Goal: Task Accomplishment & Management: Manage account settings

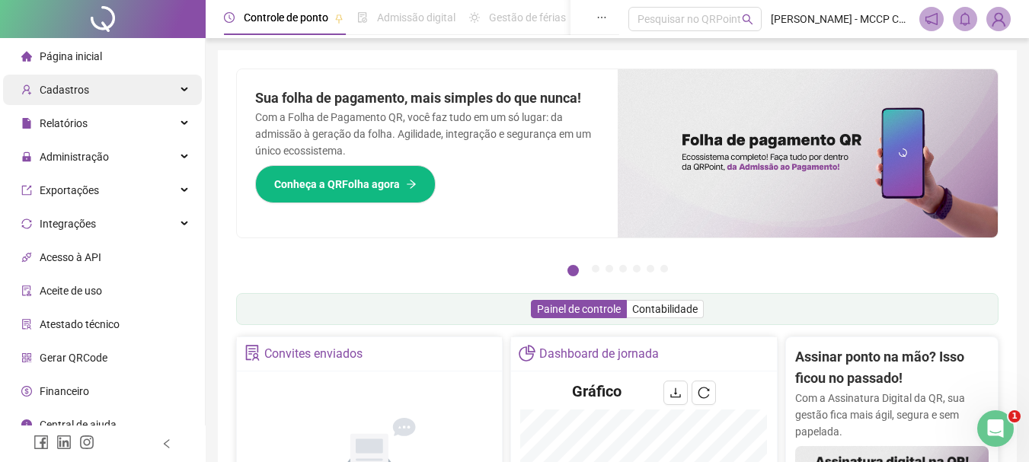
click at [103, 92] on div "Cadastros" at bounding box center [102, 90] width 199 height 30
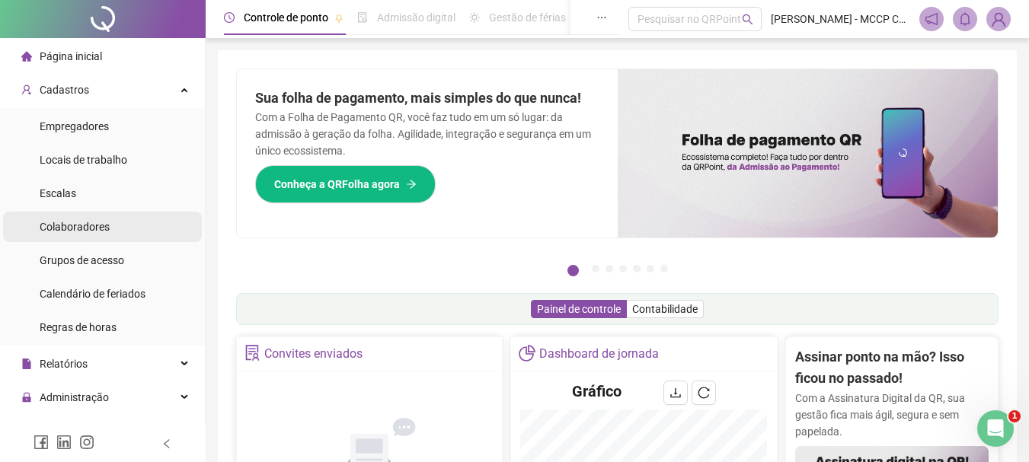
click at [98, 229] on span "Colaboradores" at bounding box center [75, 227] width 70 height 12
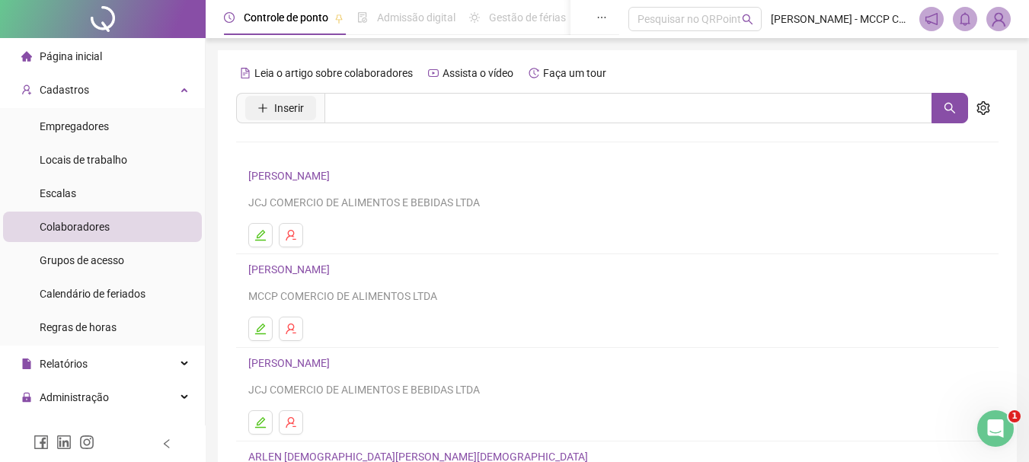
click at [279, 110] on span "Inserir" at bounding box center [289, 108] width 30 height 17
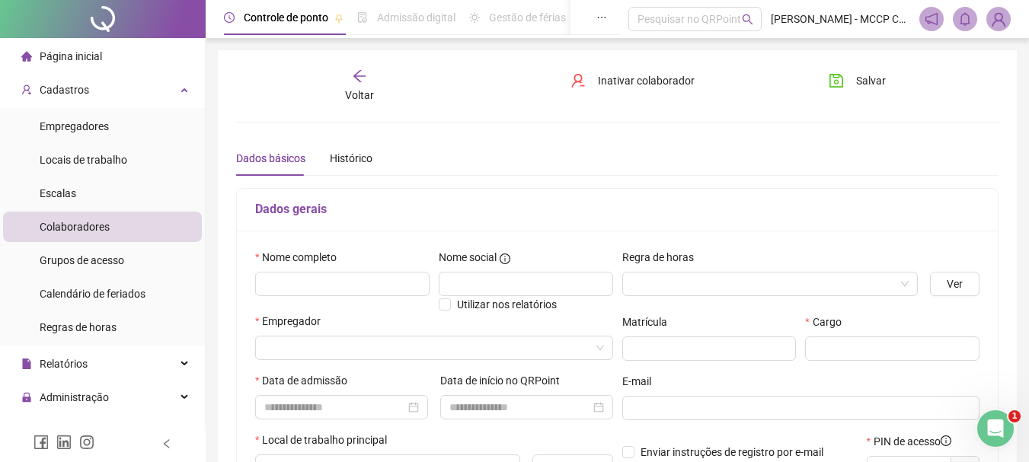
type input "*****"
click at [367, 286] on input "text" at bounding box center [342, 284] width 174 height 24
type input "**********"
click at [495, 349] on input "search" at bounding box center [427, 348] width 326 height 23
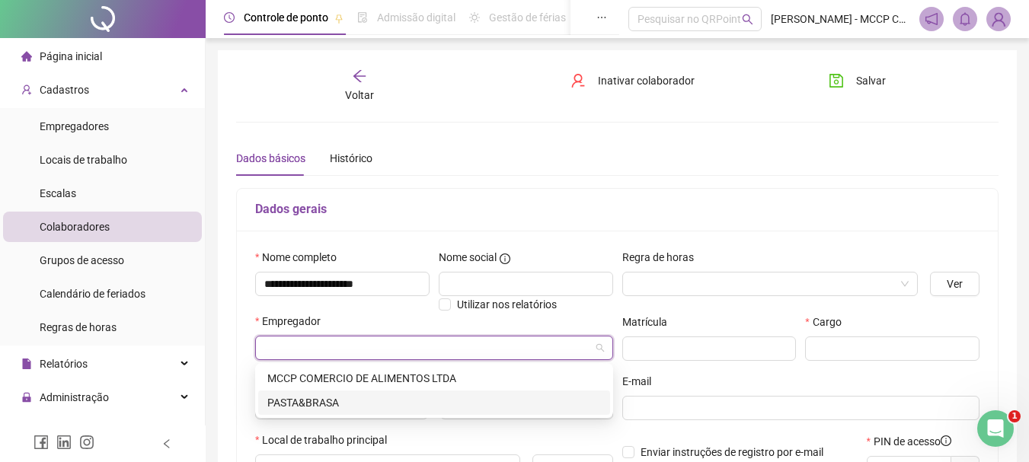
click at [454, 408] on div "PASTA&BRASA" at bounding box center [434, 402] width 334 height 17
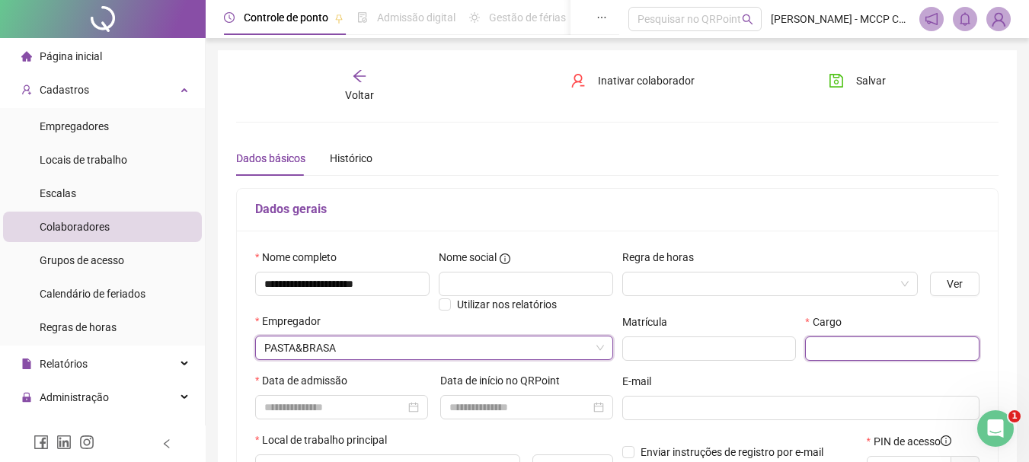
click at [901, 341] on input "text" at bounding box center [892, 349] width 174 height 24
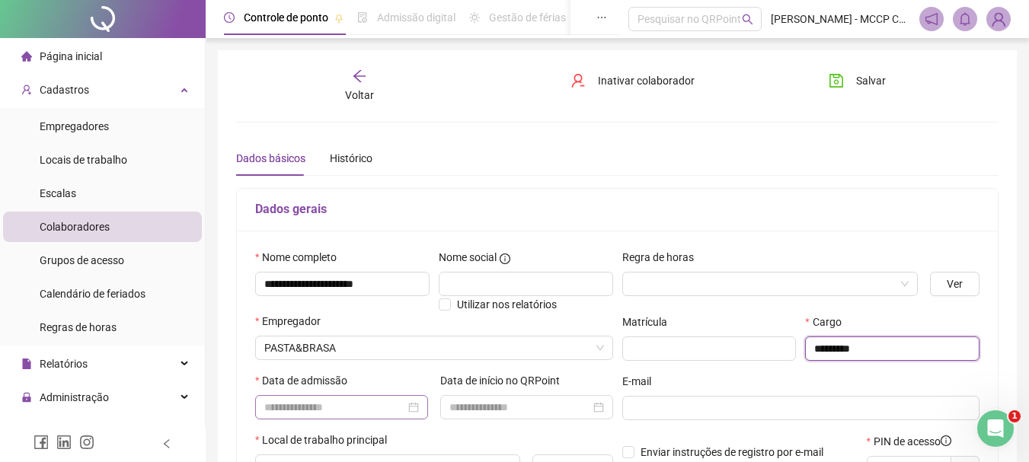
click at [411, 403] on div at bounding box center [341, 407] width 155 height 17
type input "*********"
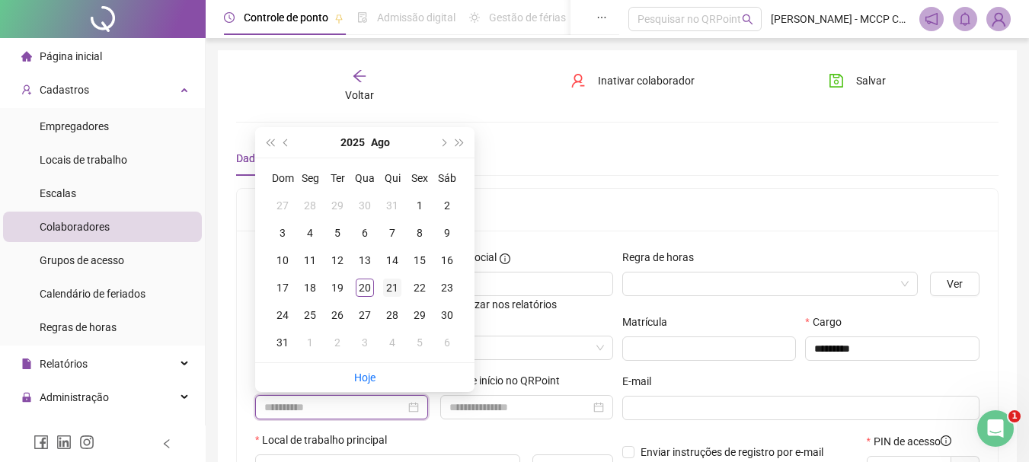
type input "**********"
click at [393, 292] on div "21" at bounding box center [392, 288] width 18 height 18
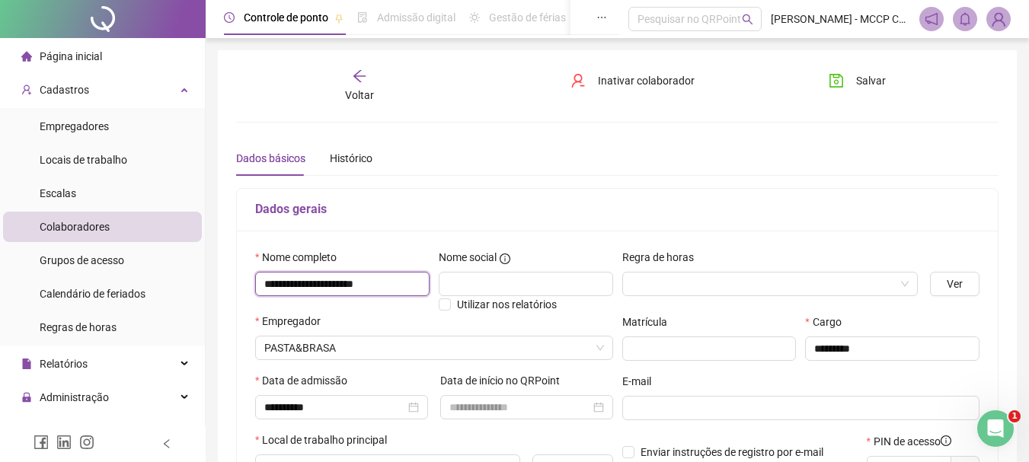
click at [393, 292] on input "**********" at bounding box center [342, 284] width 174 height 24
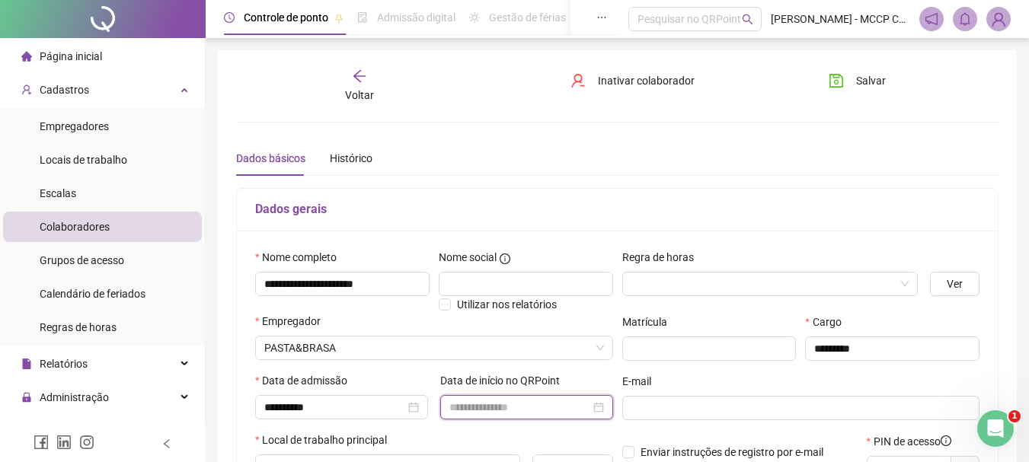
click at [568, 401] on input at bounding box center [519, 407] width 141 height 17
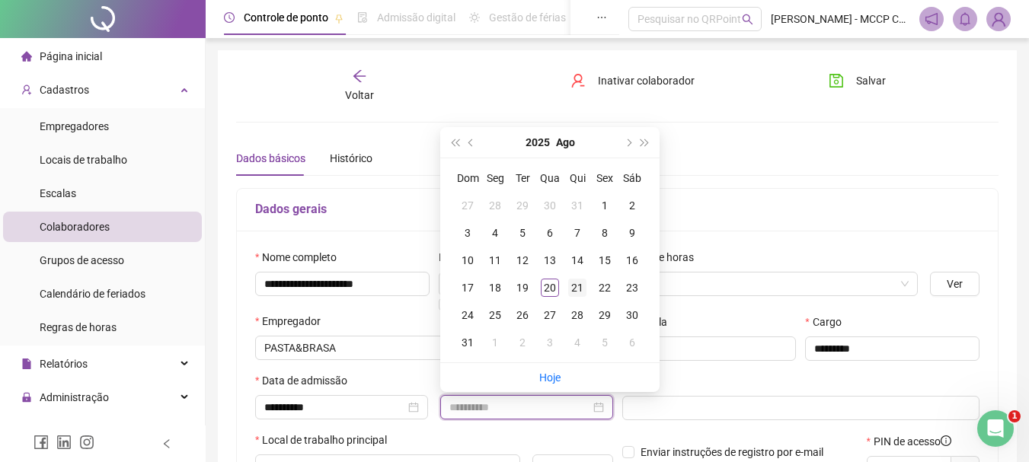
type input "**********"
click at [582, 289] on div "21" at bounding box center [577, 288] width 18 height 18
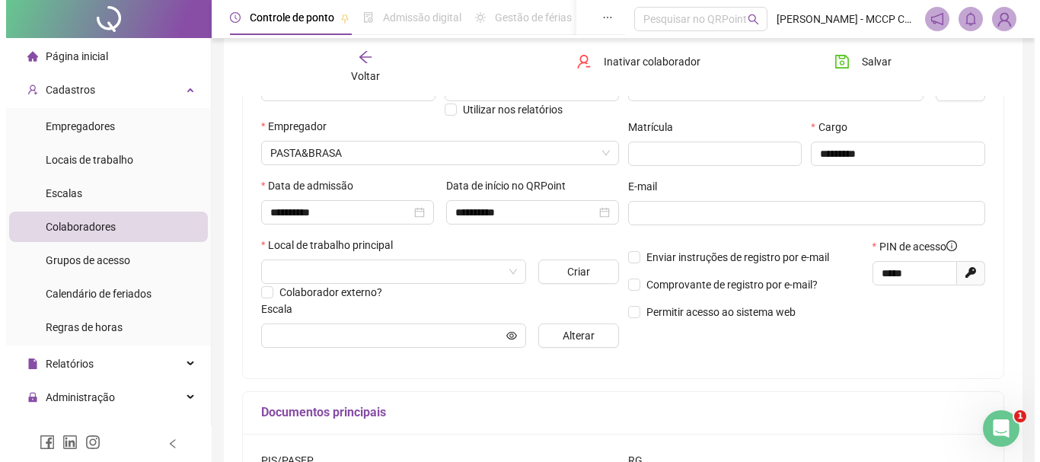
scroll to position [213, 0]
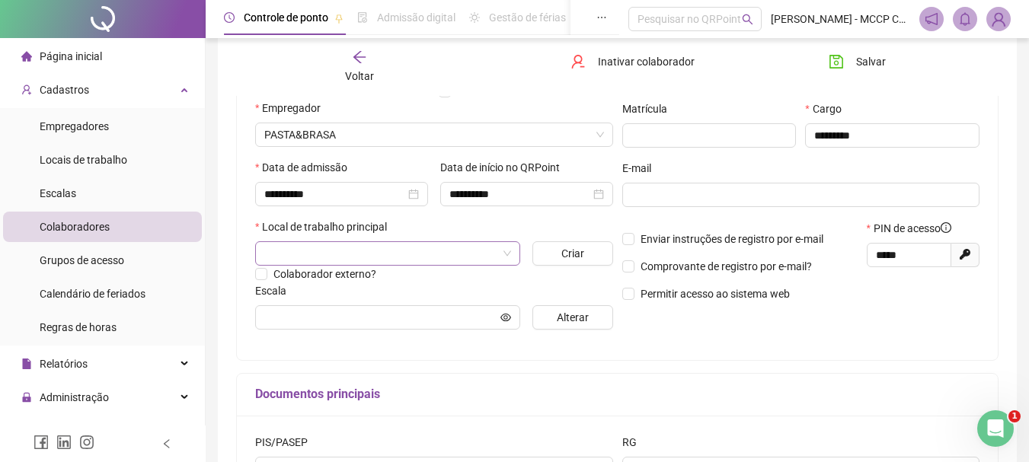
click at [457, 251] on input "search" at bounding box center [380, 253] width 233 height 23
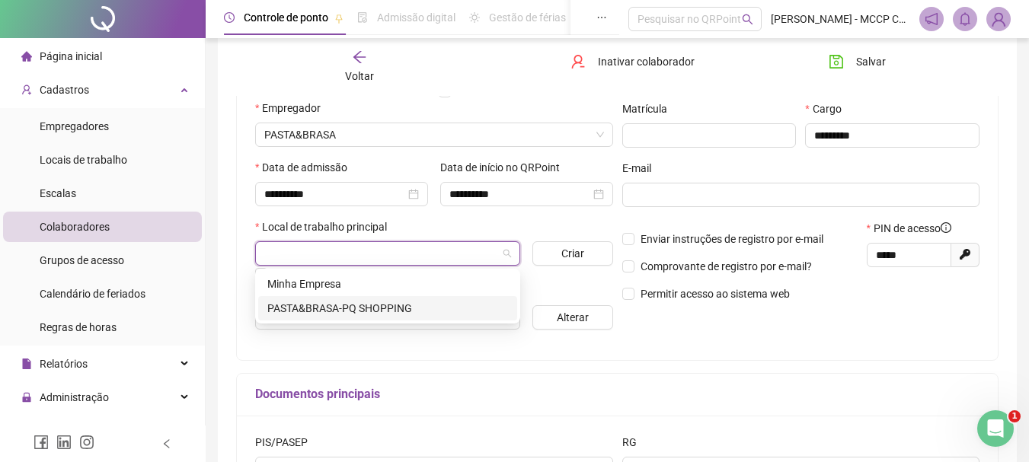
click at [386, 310] on div "PASTA&BRASA-PQ SHOPPING" at bounding box center [387, 308] width 241 height 17
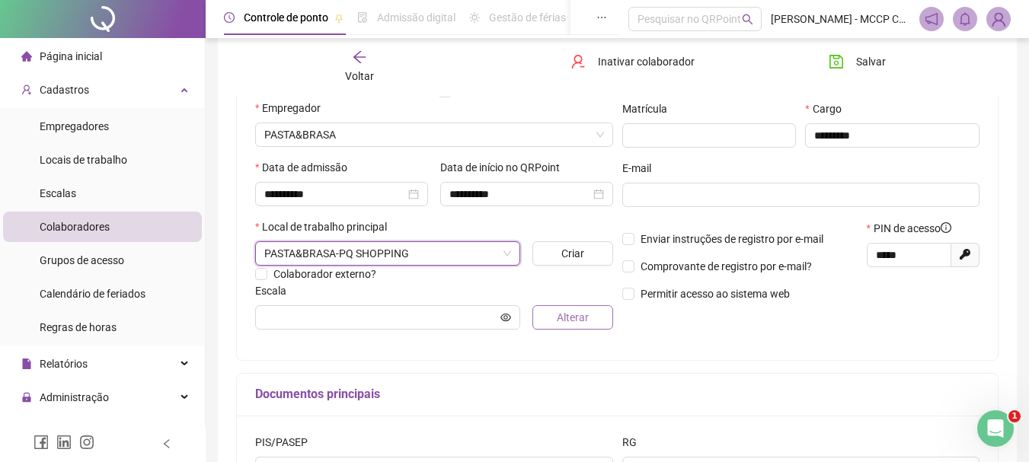
click at [556, 315] on button "Alterar" at bounding box center [572, 317] width 80 height 24
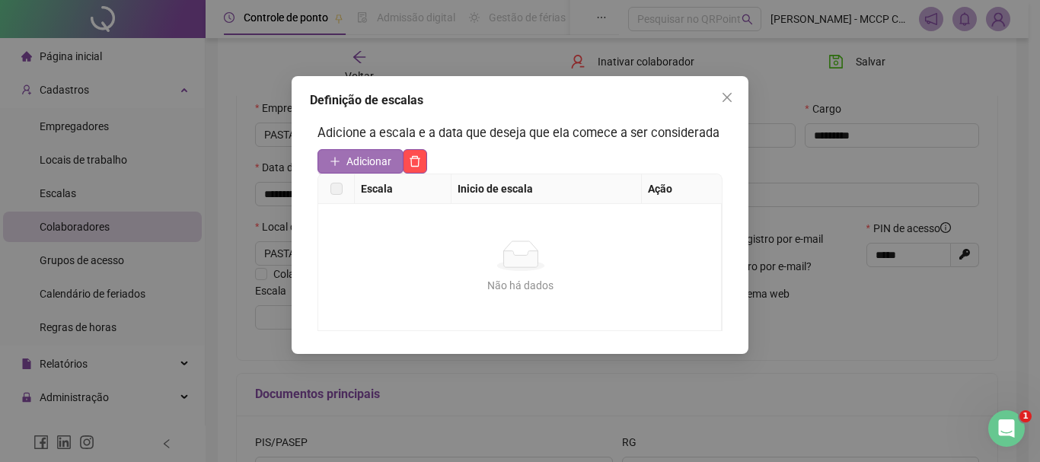
click at [369, 161] on span "Adicionar" at bounding box center [368, 161] width 45 height 17
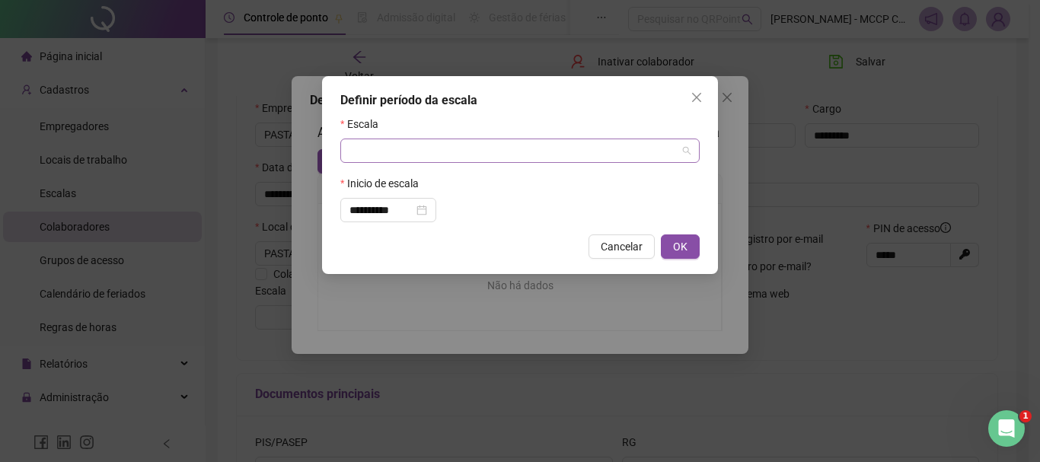
click at [673, 154] on input "search" at bounding box center [512, 150] width 327 height 23
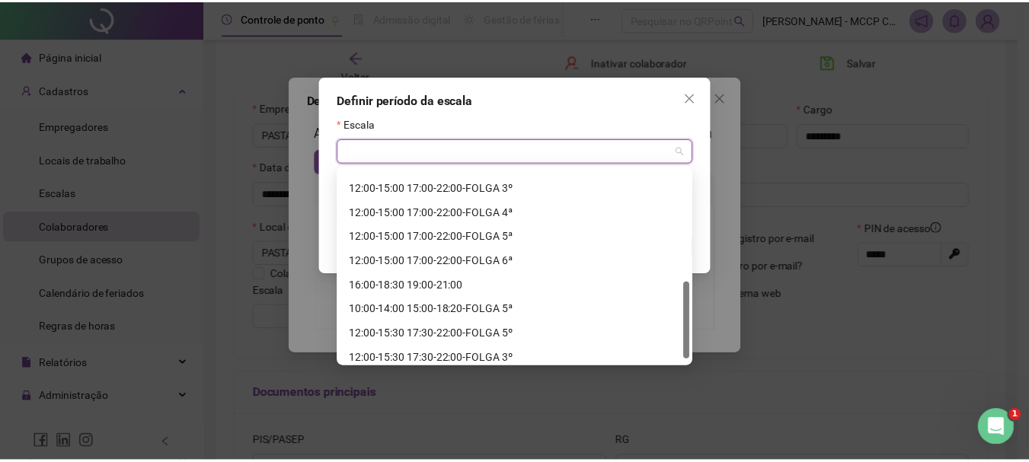
scroll to position [292, 0]
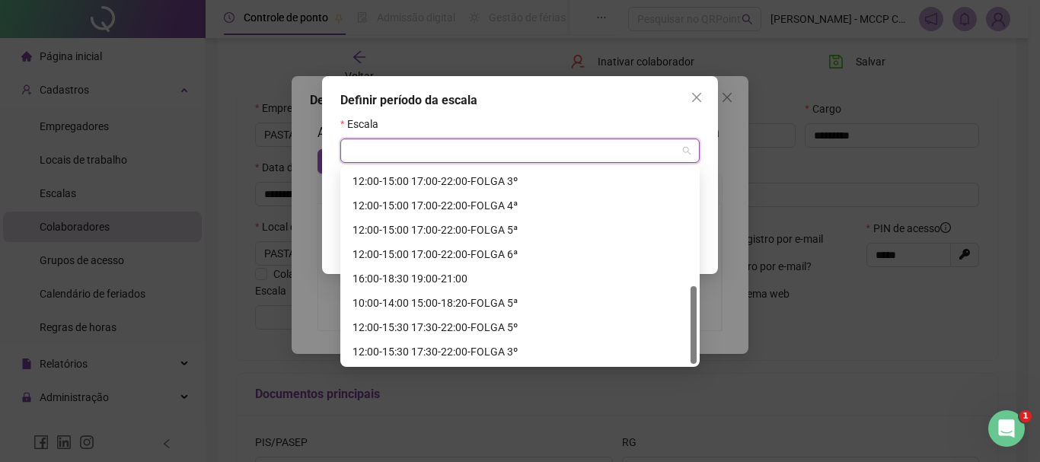
drag, startPoint x: 692, startPoint y: 196, endPoint x: 713, endPoint y: 332, distance: 137.1
click at [713, 249] on body "**********" at bounding box center [514, 18] width 1029 height 462
click at [700, 100] on icon "close" at bounding box center [696, 97] width 9 height 9
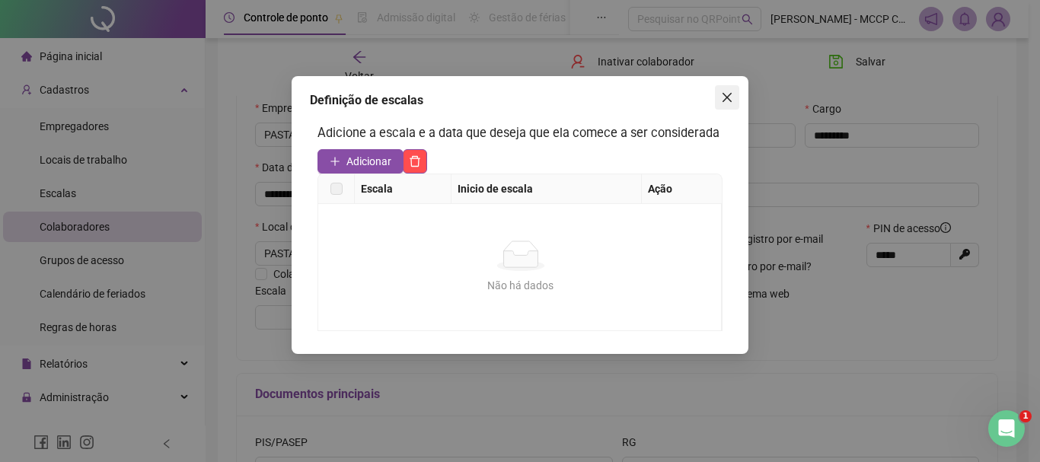
click at [722, 101] on icon "close" at bounding box center [727, 97] width 12 height 12
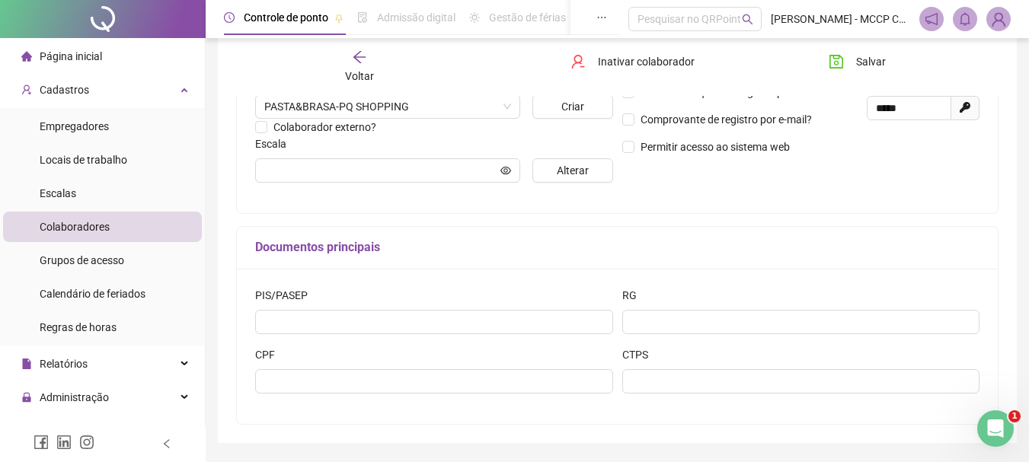
scroll to position [407, 0]
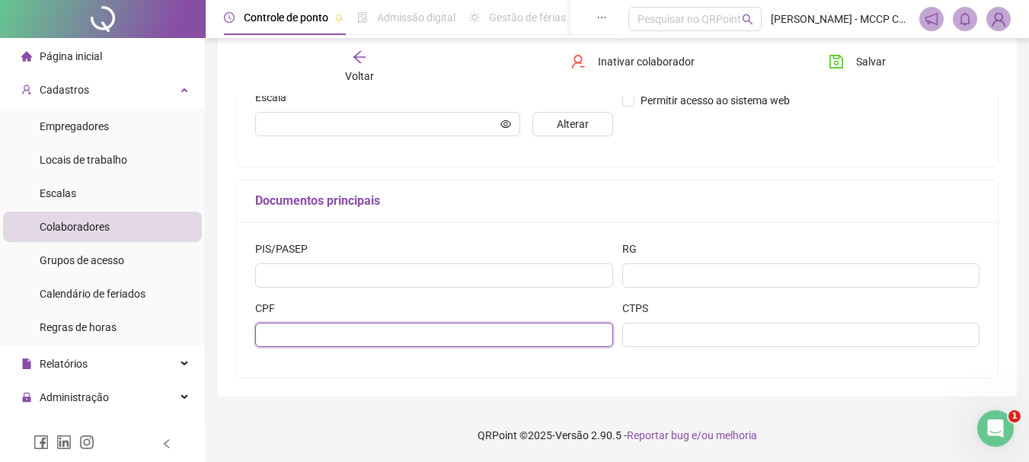
click at [370, 340] on input "text" at bounding box center [434, 335] width 358 height 24
type input "**********"
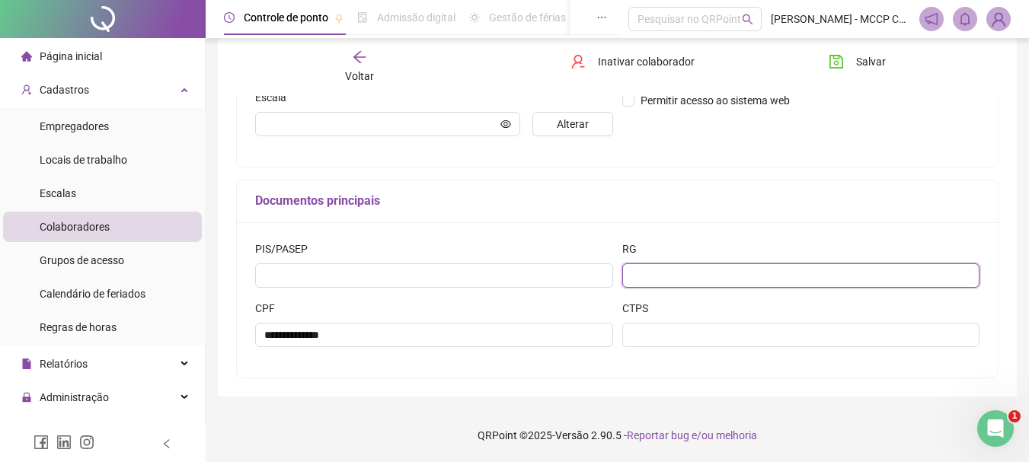
click at [685, 268] on input "text" at bounding box center [801, 275] width 358 height 24
type input "**********"
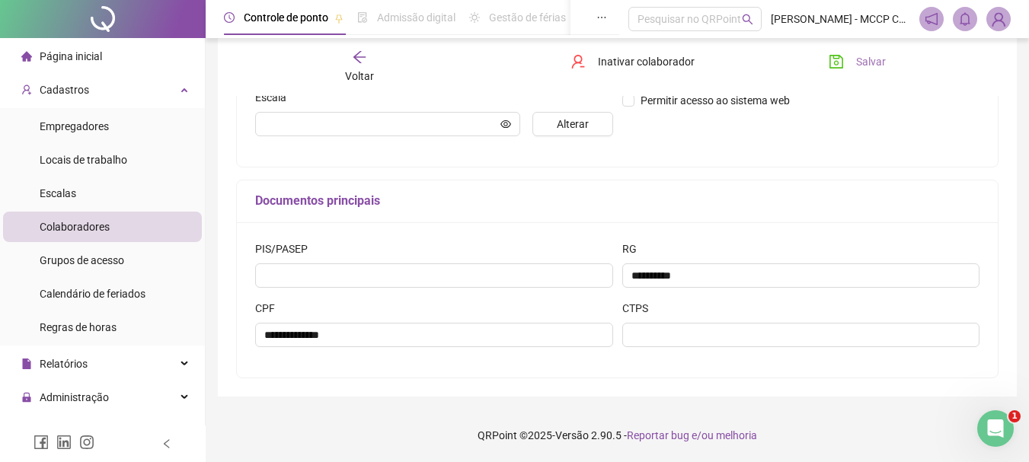
click at [873, 72] on button "Salvar" at bounding box center [857, 61] width 80 height 24
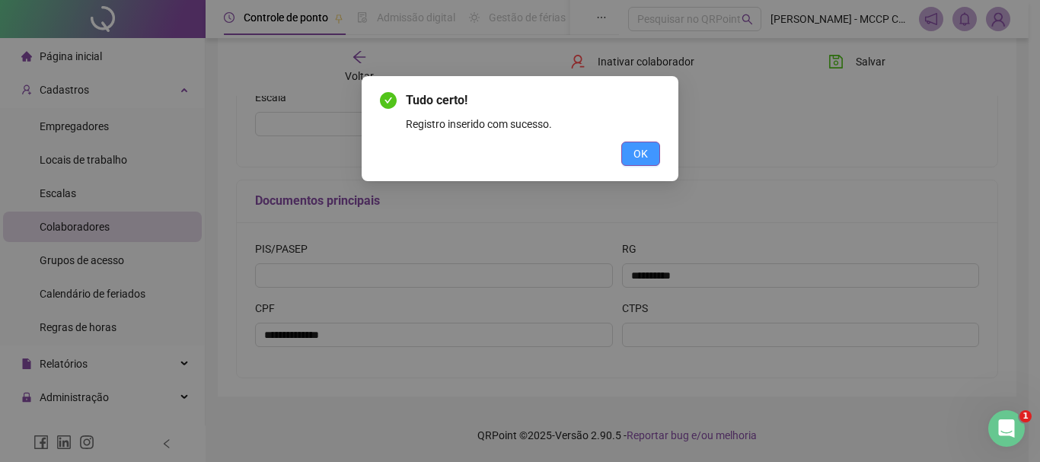
click at [637, 155] on span "OK" at bounding box center [641, 153] width 14 height 17
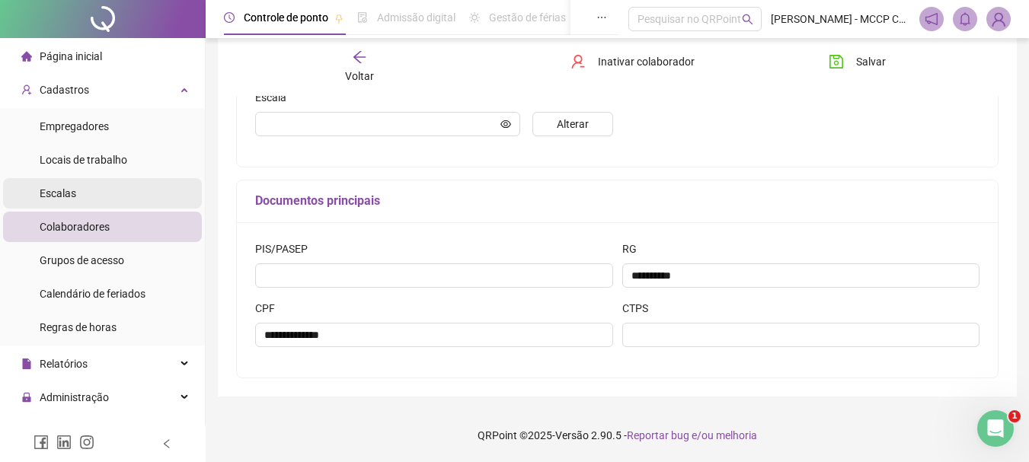
click at [81, 194] on li "Escalas" at bounding box center [102, 193] width 199 height 30
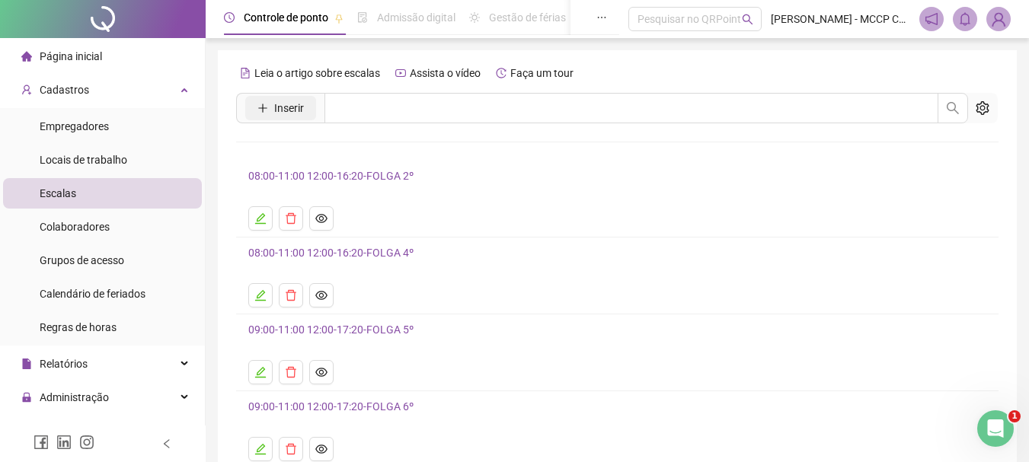
click at [296, 107] on span "Inserir" at bounding box center [289, 108] width 30 height 17
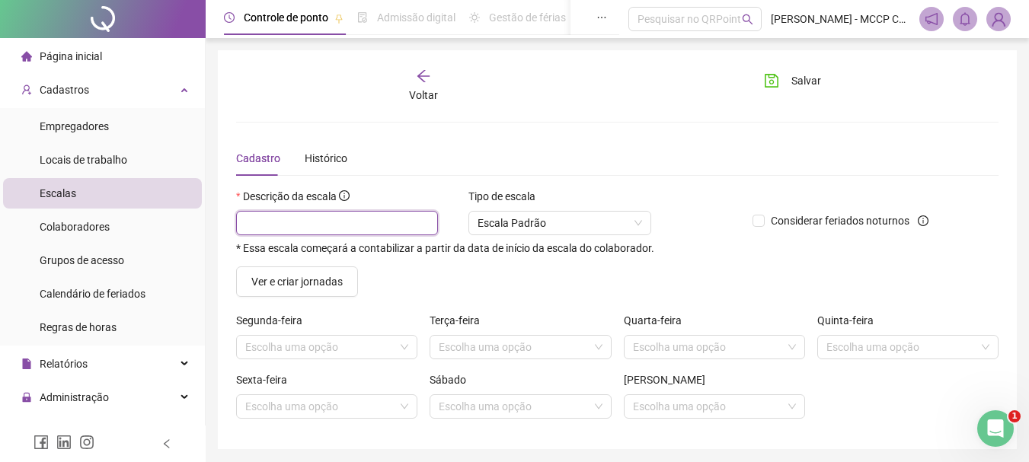
click at [329, 225] on input "text" at bounding box center [337, 223] width 202 height 24
type input "*"
click at [429, 89] on span "Voltar" at bounding box center [423, 95] width 29 height 12
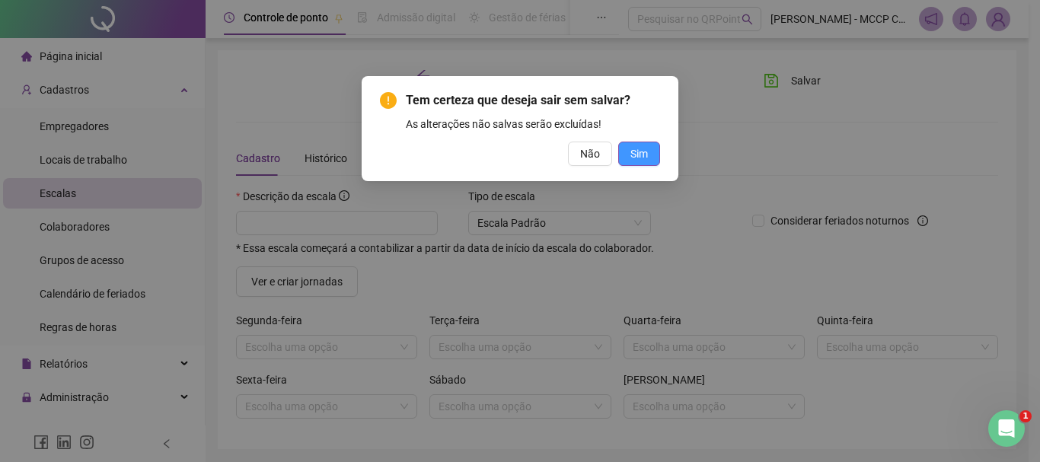
click at [644, 154] on span "Sim" at bounding box center [639, 153] width 18 height 17
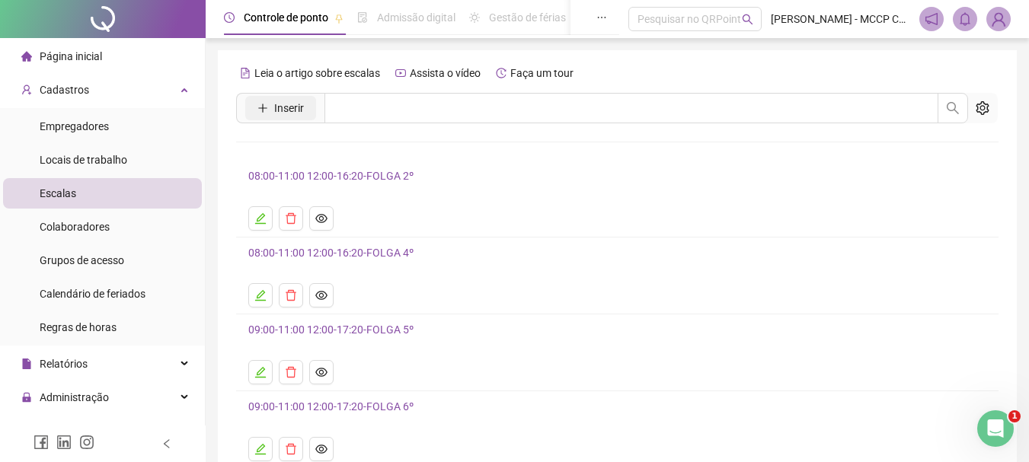
click at [294, 110] on span "Inserir" at bounding box center [289, 108] width 30 height 17
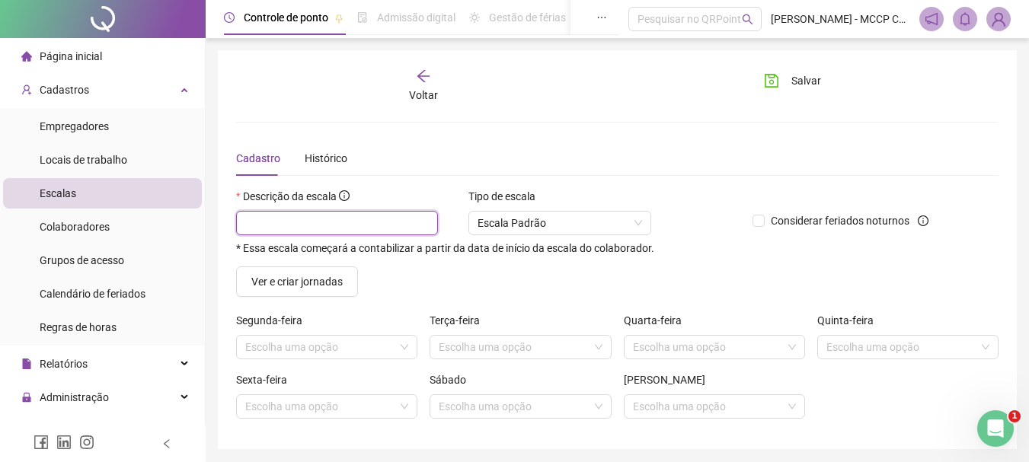
click at [311, 228] on input "text" at bounding box center [337, 223] width 202 height 24
click at [380, 339] on input "search" at bounding box center [319, 347] width 149 height 23
click at [470, 267] on div "Ver e criar jornadas" at bounding box center [617, 282] width 774 height 30
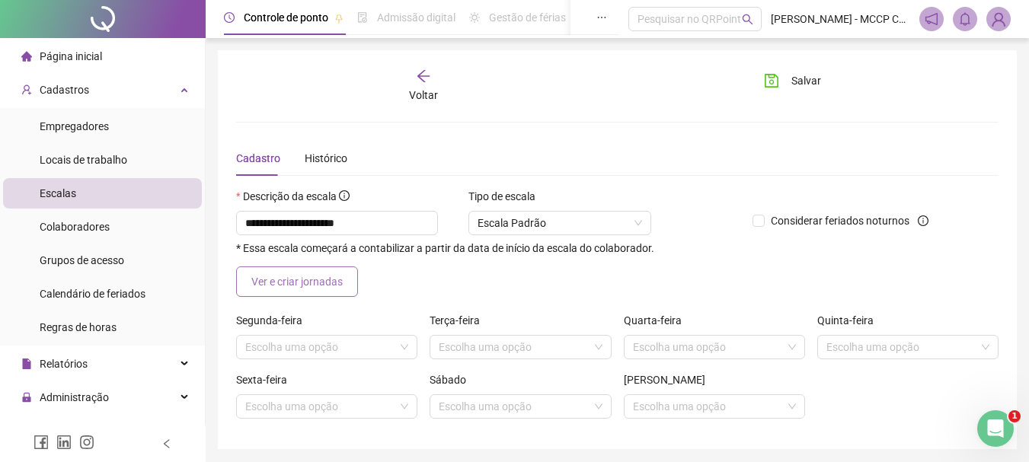
click at [292, 278] on span "Ver e criar jornadas" at bounding box center [296, 281] width 91 height 17
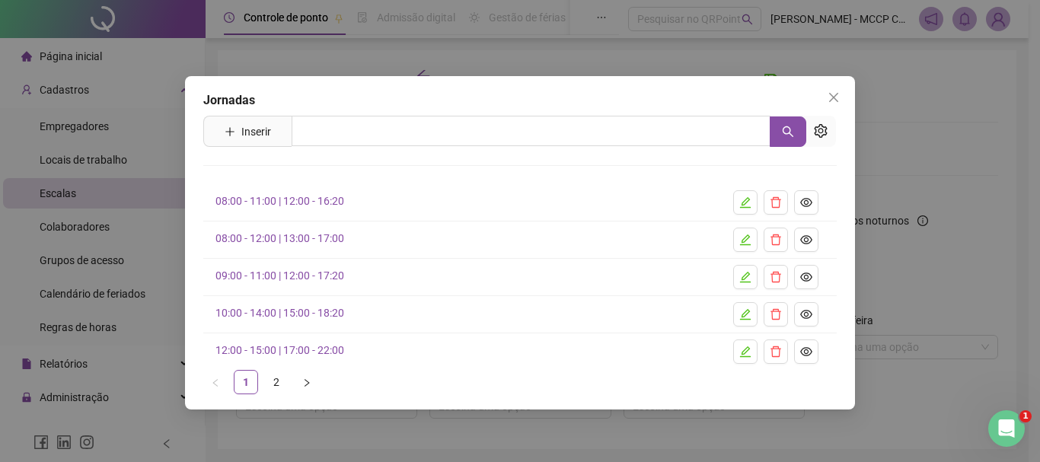
click at [573, 314] on h4 "10:00 - 14:00 | 15:00 - 18:20" at bounding box center [455, 313] width 481 height 17
click at [320, 314] on link "10:00 - 14:00 | 15:00 - 18:20" at bounding box center [279, 313] width 129 height 12
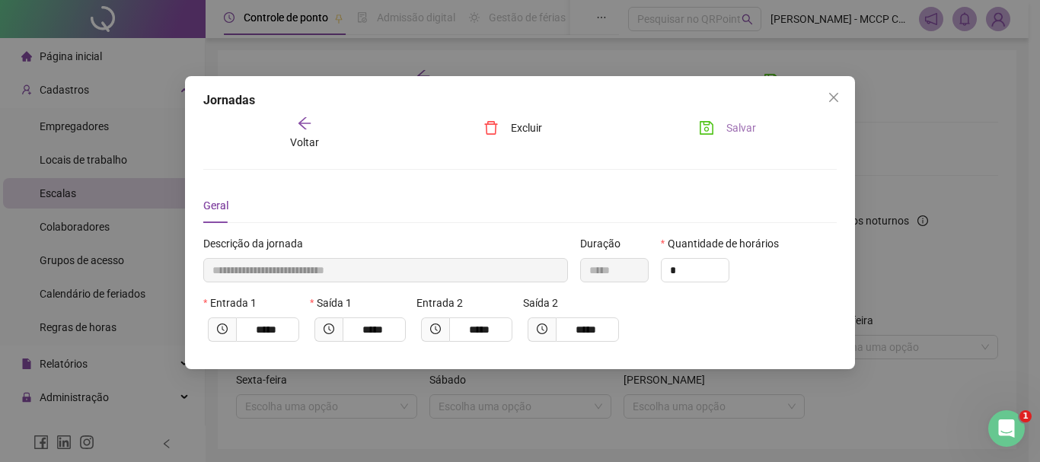
click at [744, 128] on span "Salvar" at bounding box center [741, 128] width 30 height 17
click at [643, 56] on div "**********" at bounding box center [520, 231] width 1040 height 462
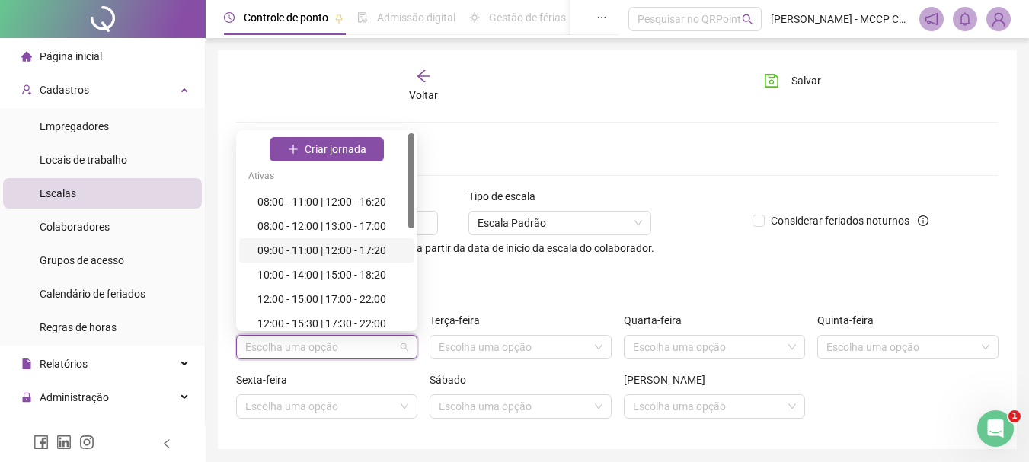
click at [314, 349] on input "search" at bounding box center [319, 347] width 149 height 23
click at [377, 275] on div "10:00 - 14:00 | 15:00 - 18:20" at bounding box center [331, 275] width 148 height 17
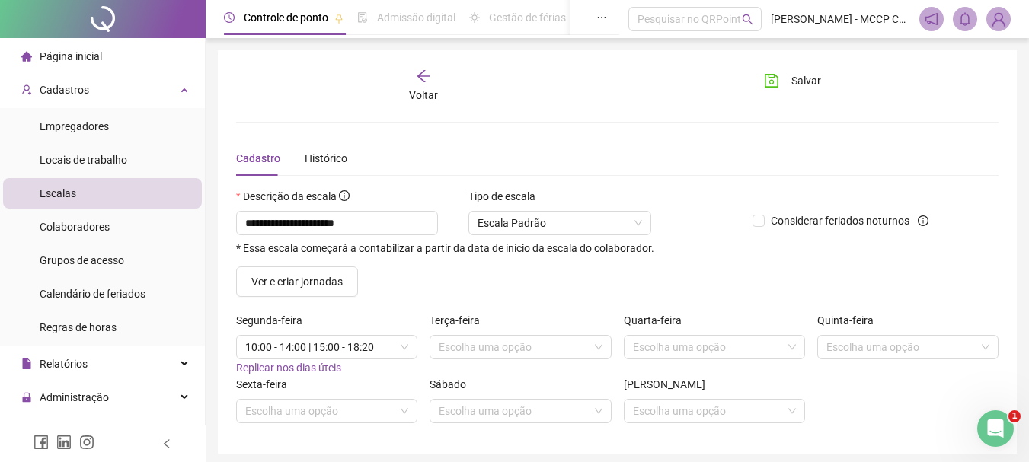
click at [311, 365] on span "Replicar nos dias úteis" at bounding box center [288, 368] width 105 height 12
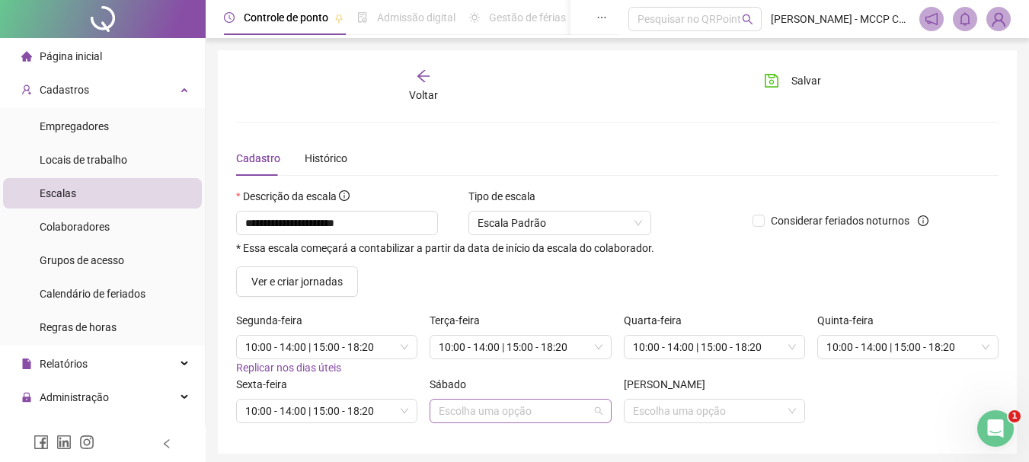
click at [522, 414] on input "search" at bounding box center [513, 411] width 149 height 23
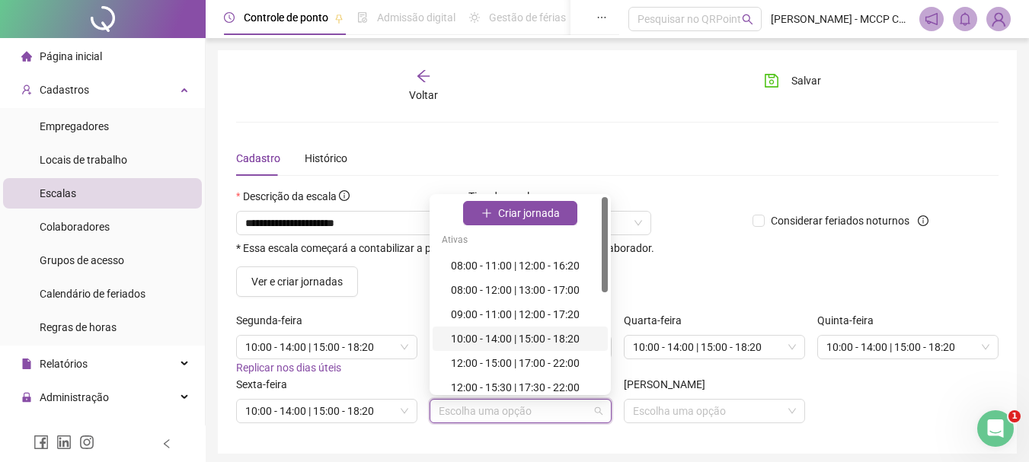
click at [554, 343] on div "10:00 - 14:00 | 15:00 - 18:20" at bounding box center [525, 338] width 148 height 17
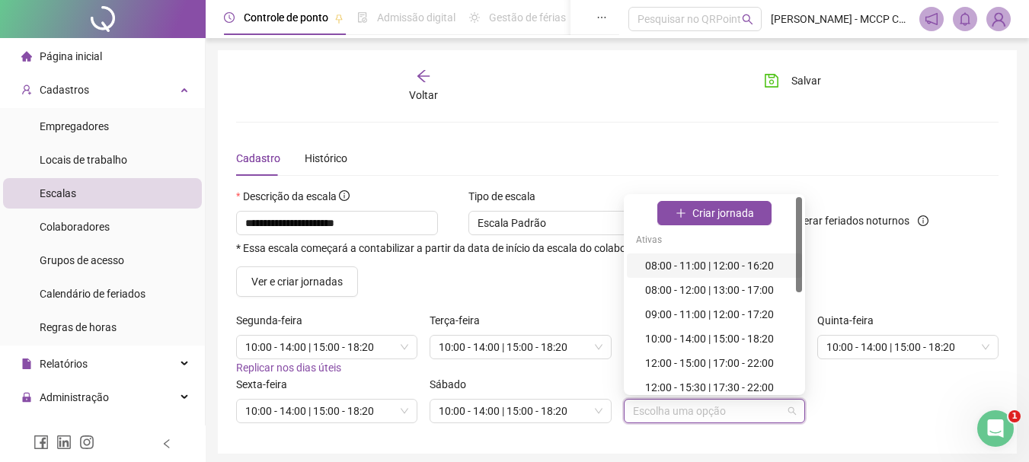
click at [691, 417] on input "search" at bounding box center [707, 411] width 149 height 23
click at [712, 338] on div "10:00 - 14:00 | 15:00 - 18:20" at bounding box center [719, 338] width 148 height 17
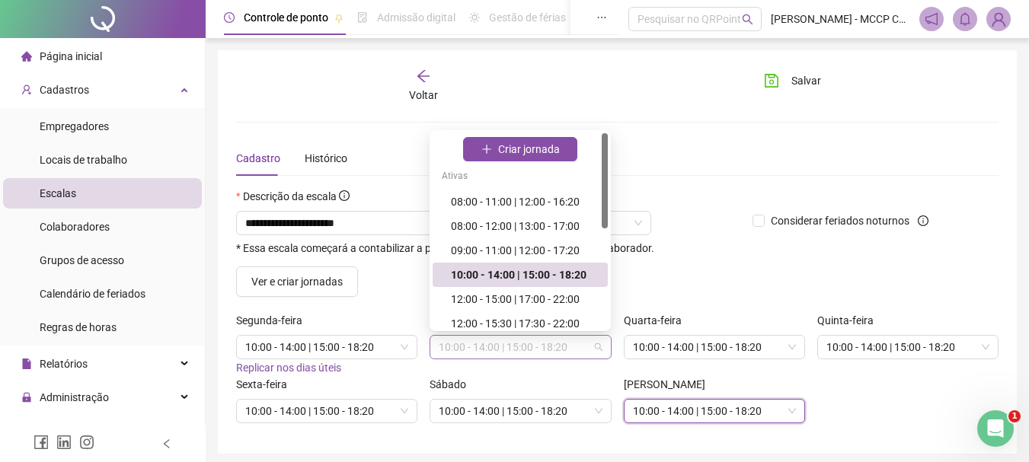
click at [592, 354] on span "10:00 - 14:00 | 15:00 - 18:20" at bounding box center [520, 347] width 163 height 23
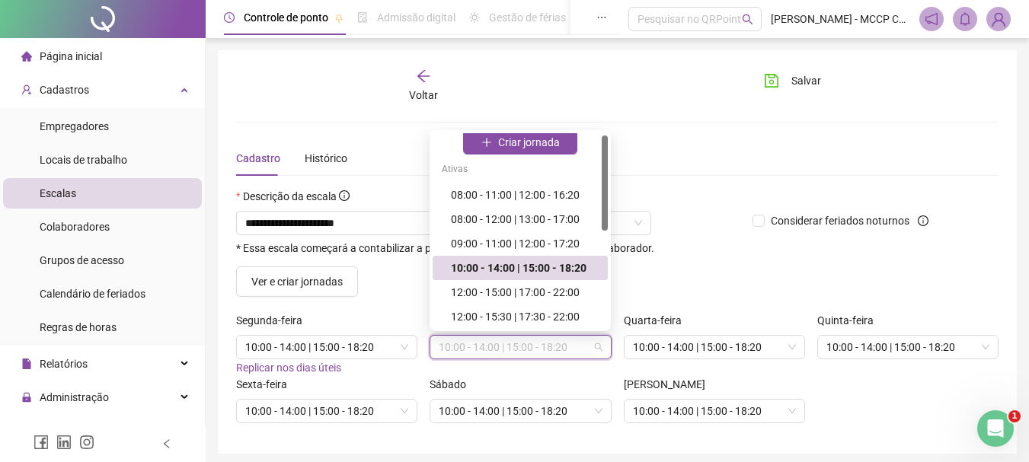
scroll to position [8, 0]
click at [604, 214] on div at bounding box center [605, 183] width 6 height 95
click at [685, 249] on div "* Essa escala começará a contabilizar a partir da data de início da escala do c…" at bounding box center [488, 248] width 504 height 11
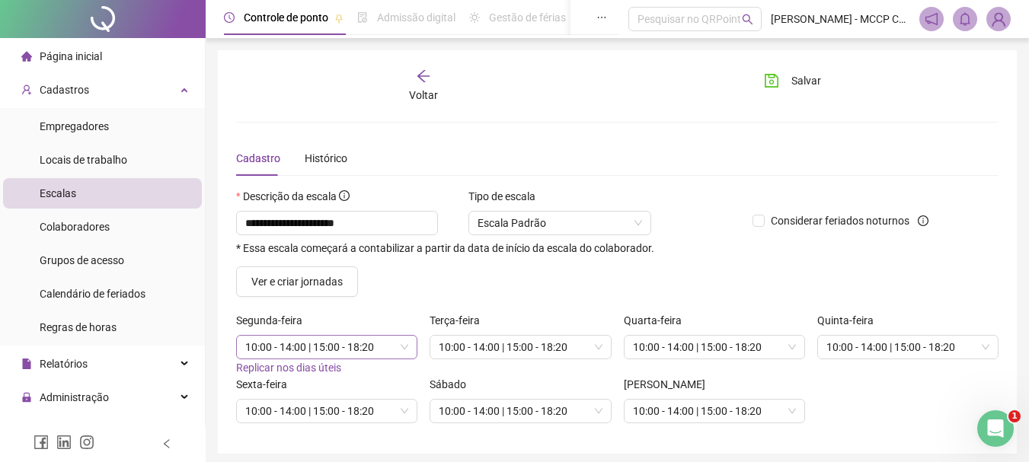
click at [299, 345] on span "10:00 - 14:00 | 15:00 - 18:20" at bounding box center [326, 347] width 163 height 23
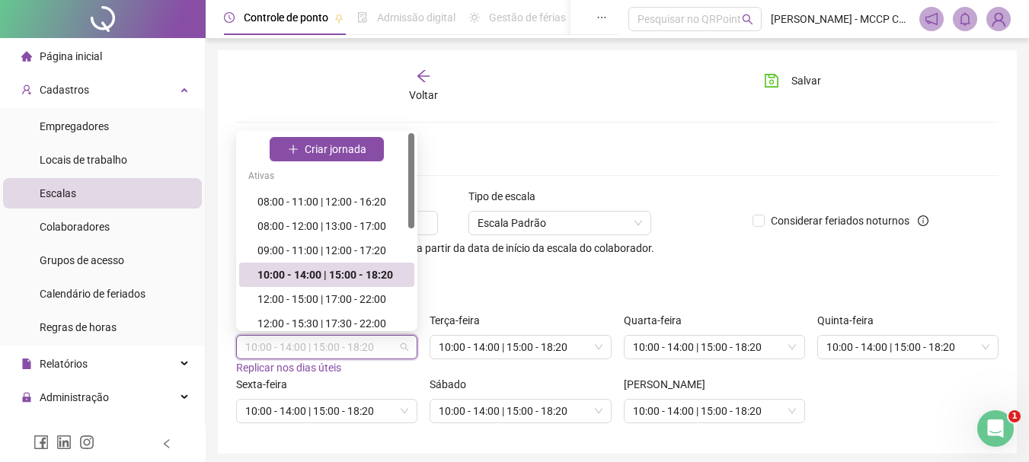
click at [411, 198] on div at bounding box center [411, 180] width 6 height 95
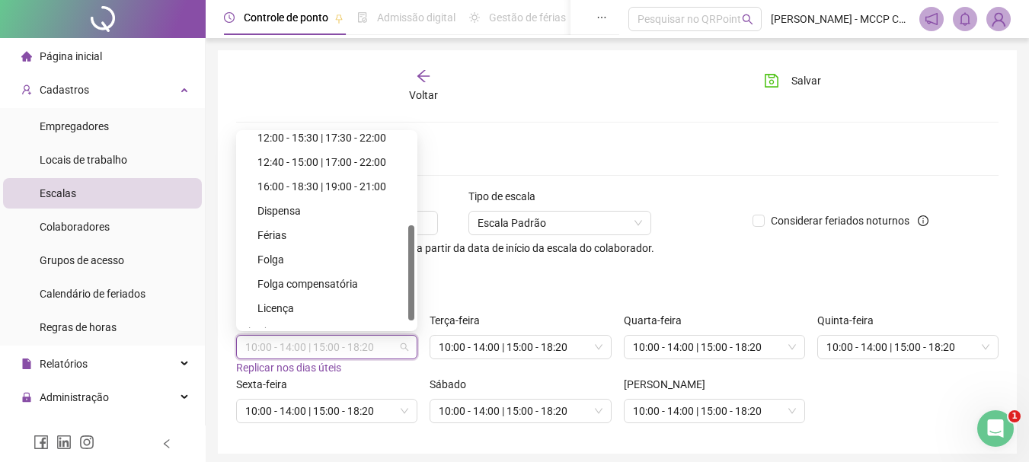
scroll to position [187, 0]
drag, startPoint x: 411, startPoint y: 198, endPoint x: 417, endPoint y: 290, distance: 92.3
click at [417, 290] on div "136321 143657 143309 12:00 - 15:30 | 17:30 - 22:00 12:40 - 15:00 | 17:00 - 22:0…" at bounding box center [326, 230] width 181 height 201
click at [298, 258] on div "Folga" at bounding box center [331, 258] width 148 height 17
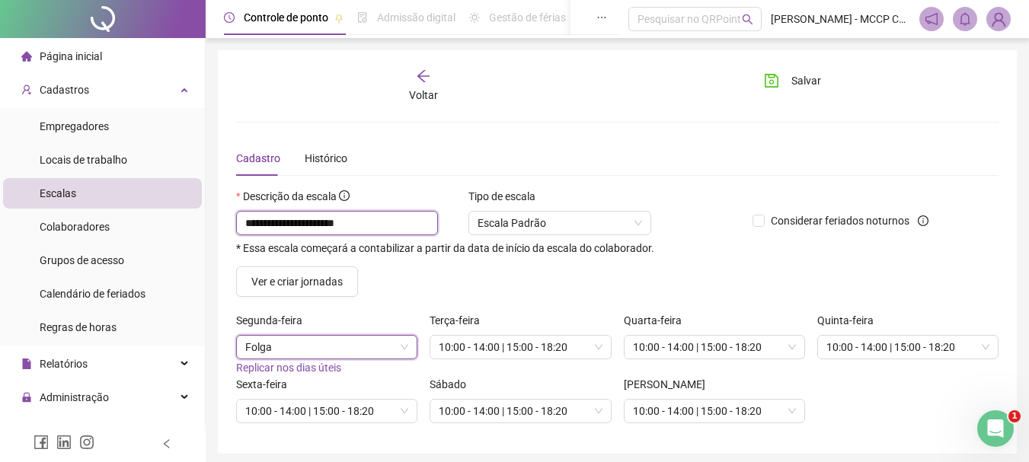
click at [386, 233] on input "**********" at bounding box center [337, 223] width 202 height 24
type input "**********"
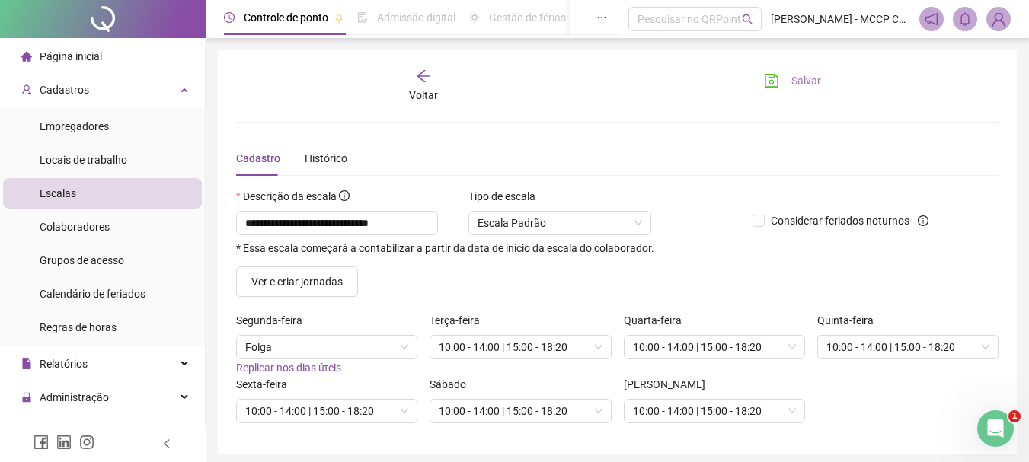
click at [806, 79] on span "Salvar" at bounding box center [806, 80] width 30 height 17
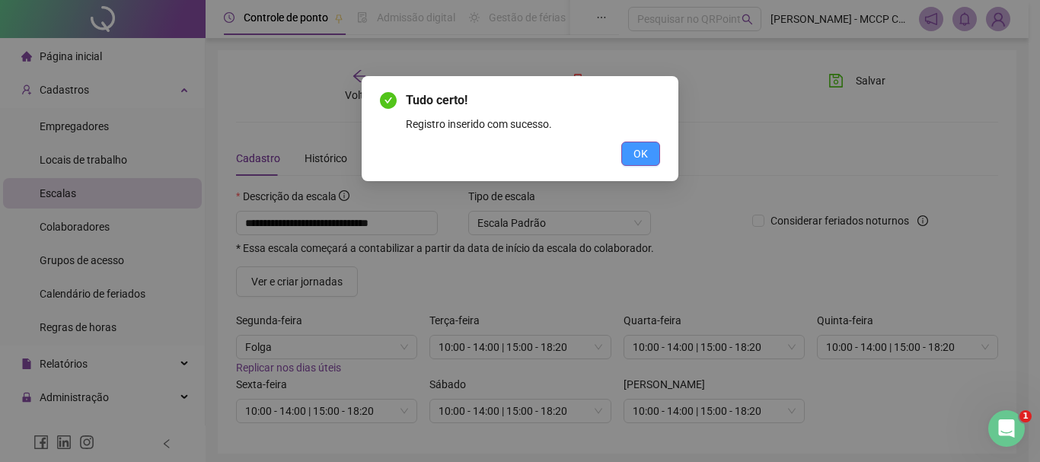
click at [654, 145] on button "OK" at bounding box center [640, 154] width 39 height 24
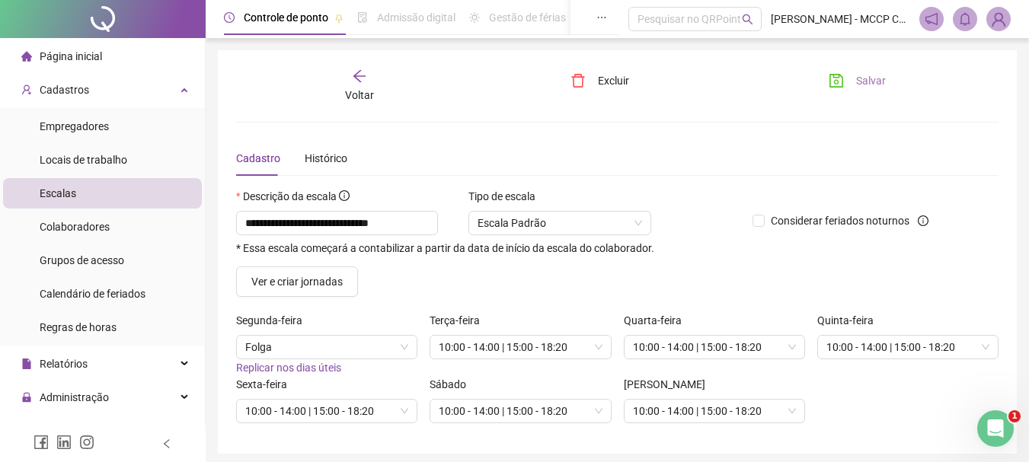
click at [873, 78] on span "Salvar" at bounding box center [871, 80] width 30 height 17
click at [362, 84] on div "Voltar" at bounding box center [359, 86] width 117 height 35
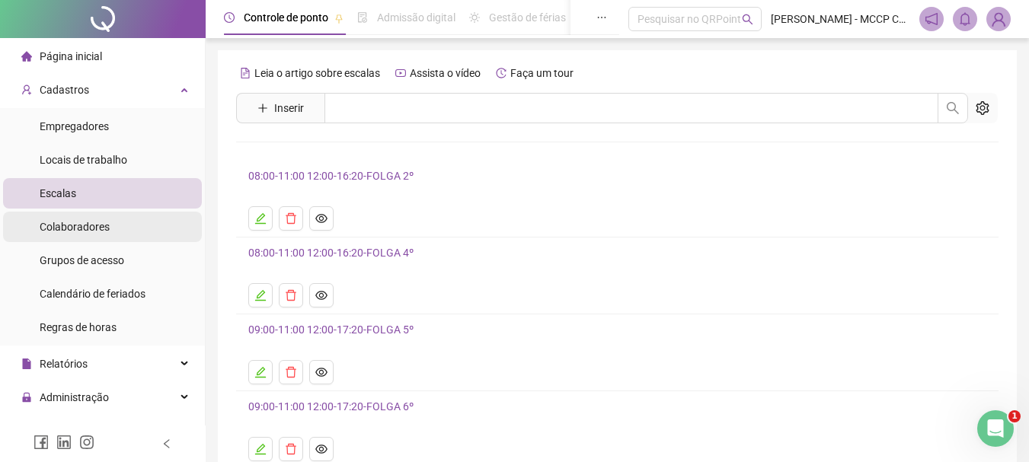
click at [116, 231] on li "Colaboradores" at bounding box center [102, 227] width 199 height 30
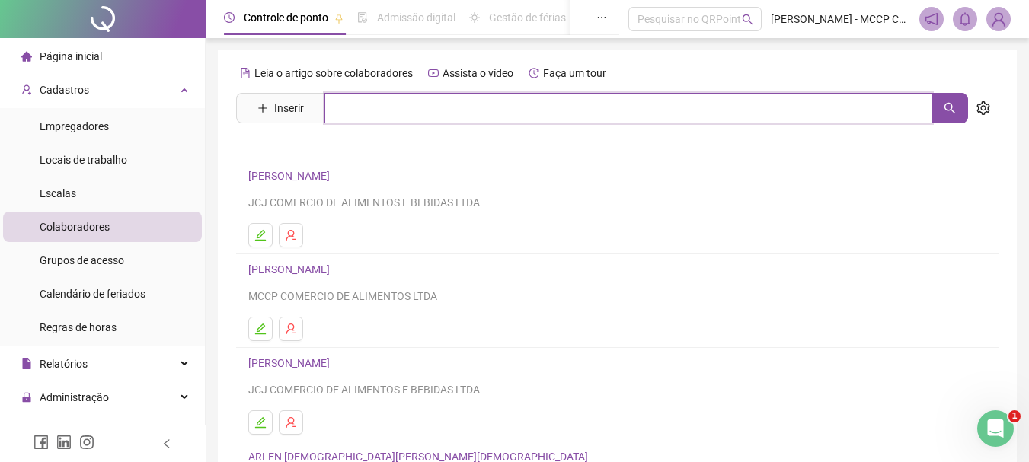
click at [388, 110] on input "text" at bounding box center [628, 108] width 608 height 30
type input "******"
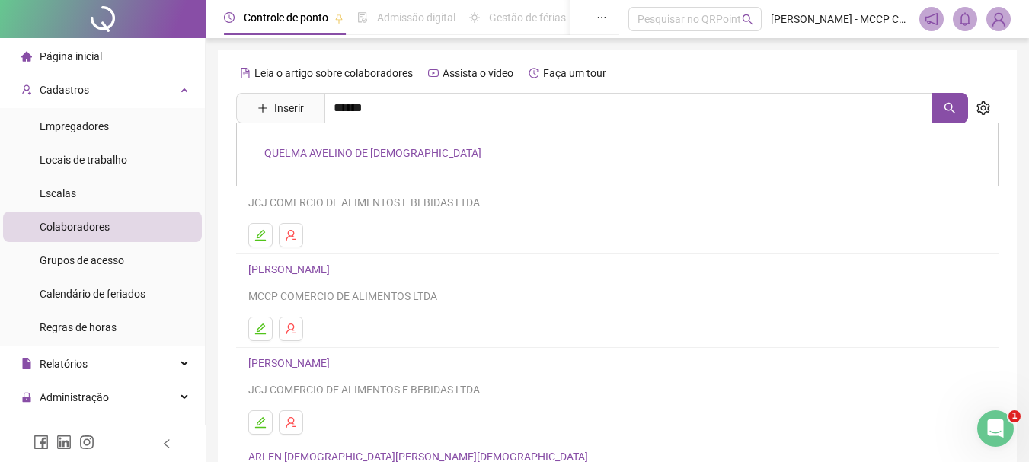
click at [363, 153] on link "QUELMA AVELINO DE [DEMOGRAPHIC_DATA]" at bounding box center [372, 153] width 217 height 12
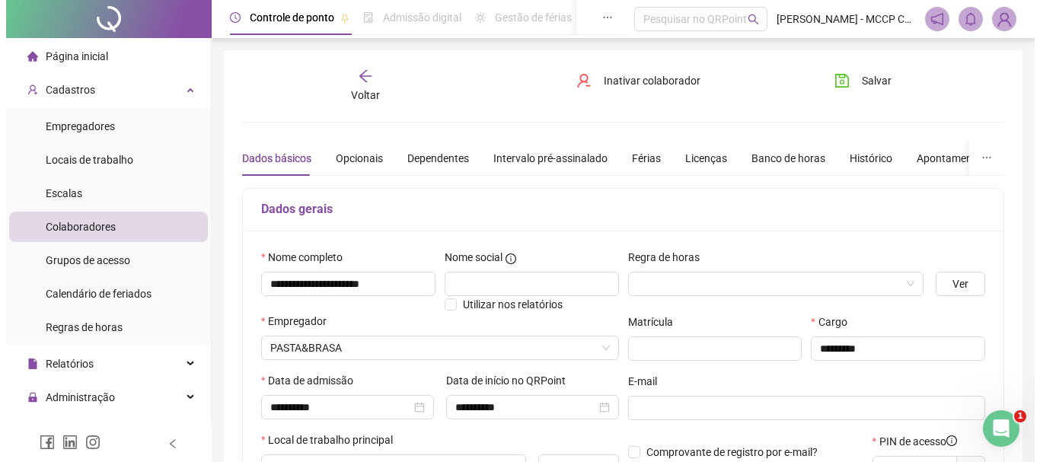
scroll to position [404, 0]
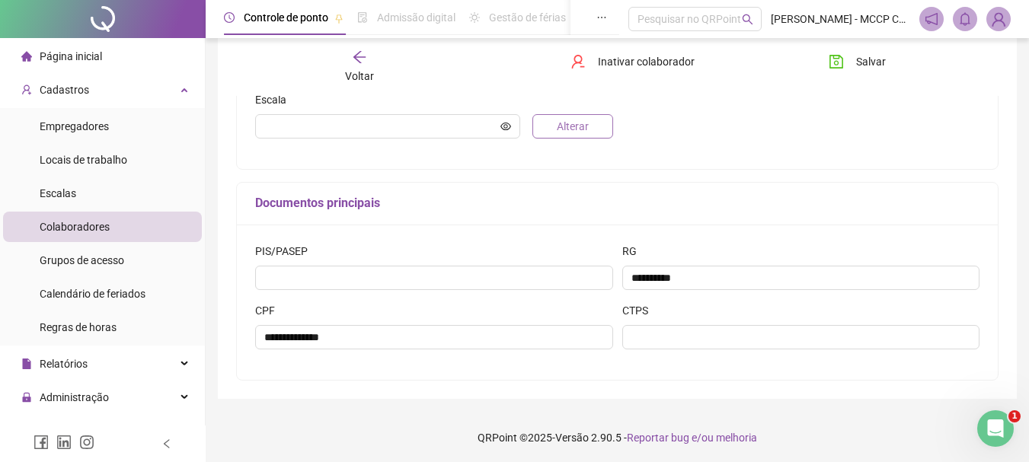
click at [589, 136] on button "Alterar" at bounding box center [572, 126] width 80 height 24
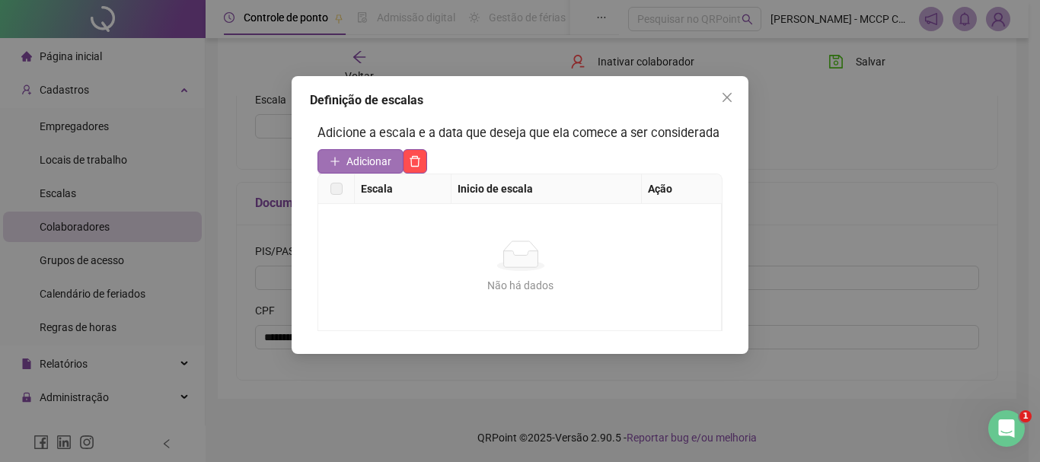
click at [386, 161] on span "Adicionar" at bounding box center [368, 161] width 45 height 17
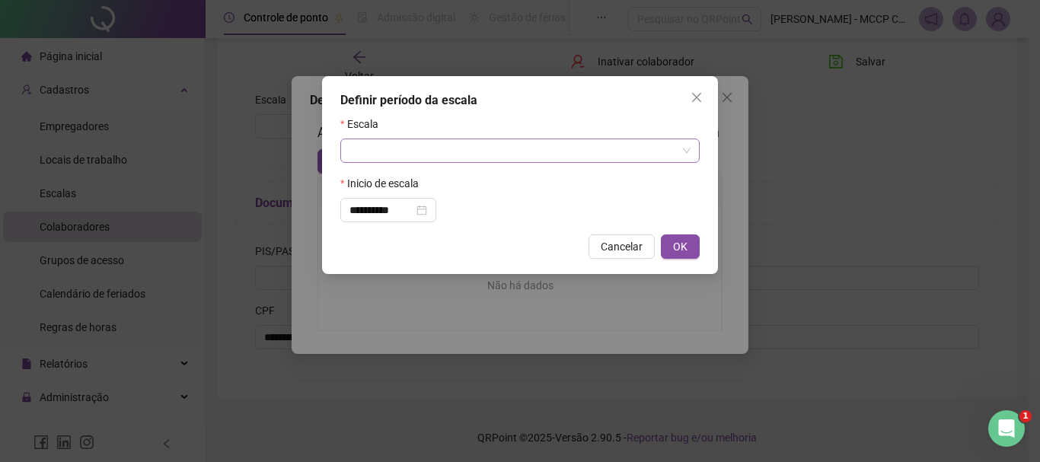
click at [670, 145] on input "search" at bounding box center [512, 150] width 327 height 23
drag, startPoint x: 701, startPoint y: 211, endPoint x: 691, endPoint y: 213, distance: 10.9
click at [699, 211] on div "**********" at bounding box center [520, 175] width 396 height 198
click at [633, 157] on input "search" at bounding box center [512, 150] width 327 height 23
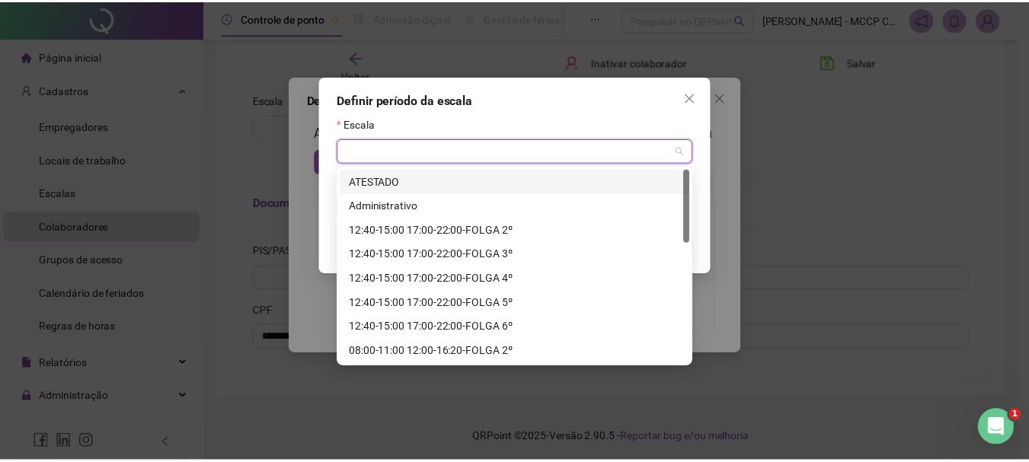
scroll to position [317, 0]
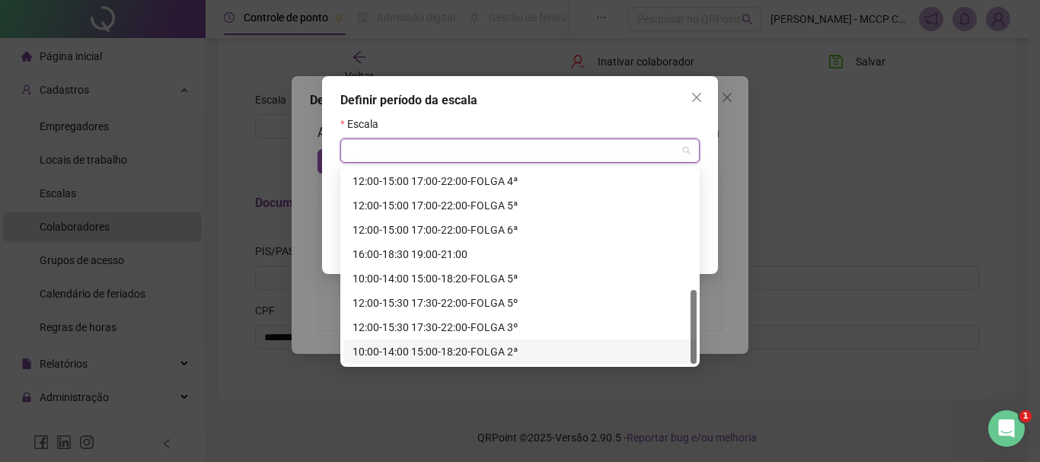
click at [522, 360] on div "10:00-14:00 15:00-18:20-FOLGA 2ª" at bounding box center [519, 352] width 353 height 24
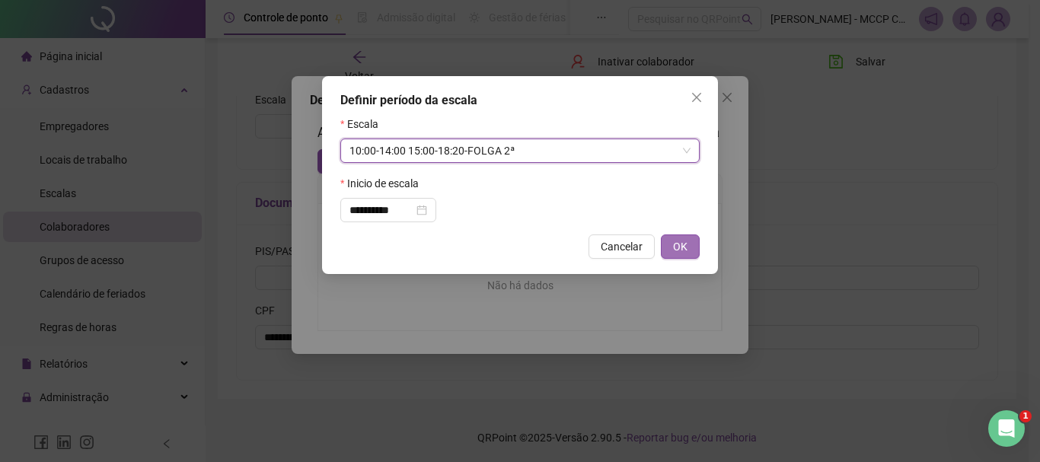
click at [681, 244] on span "OK" at bounding box center [680, 246] width 14 height 17
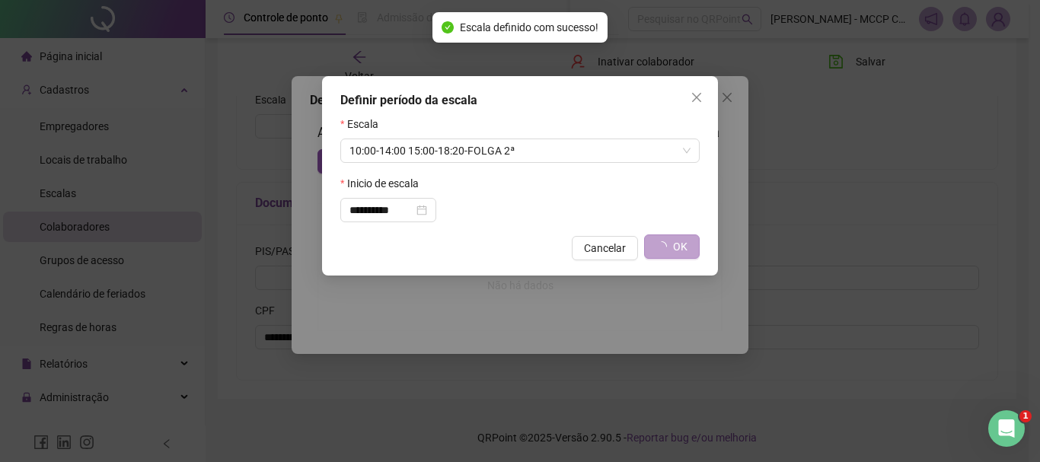
type input "**********"
click at [681, 244] on div "**********" at bounding box center [520, 231] width 1040 height 462
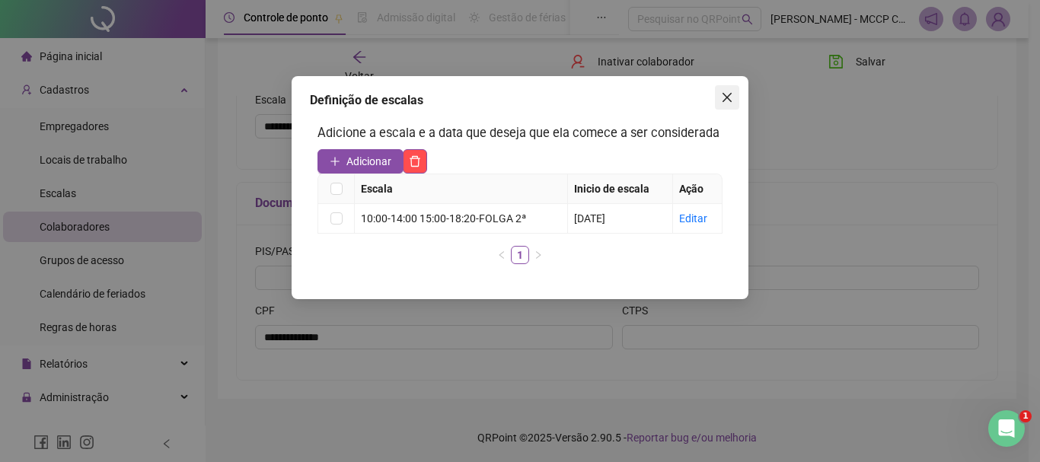
click at [734, 89] on button "Close" at bounding box center [727, 97] width 24 height 24
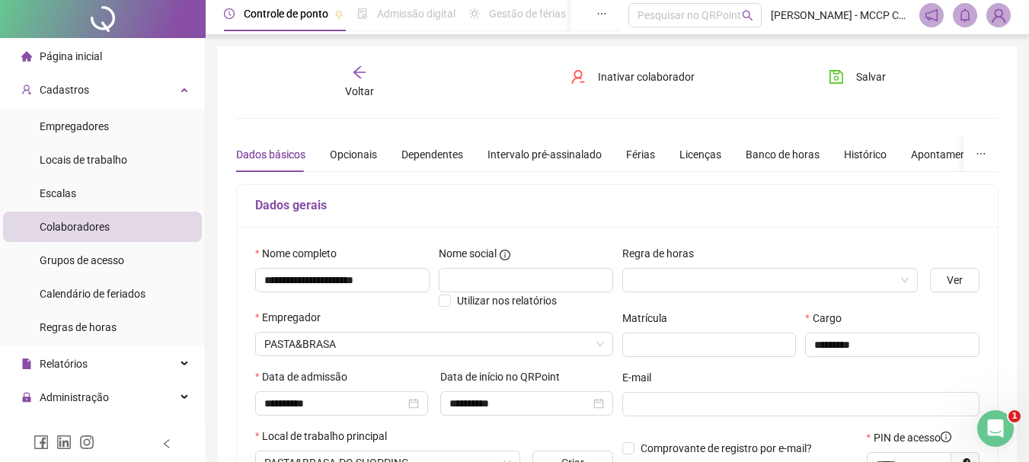
scroll to position [0, 0]
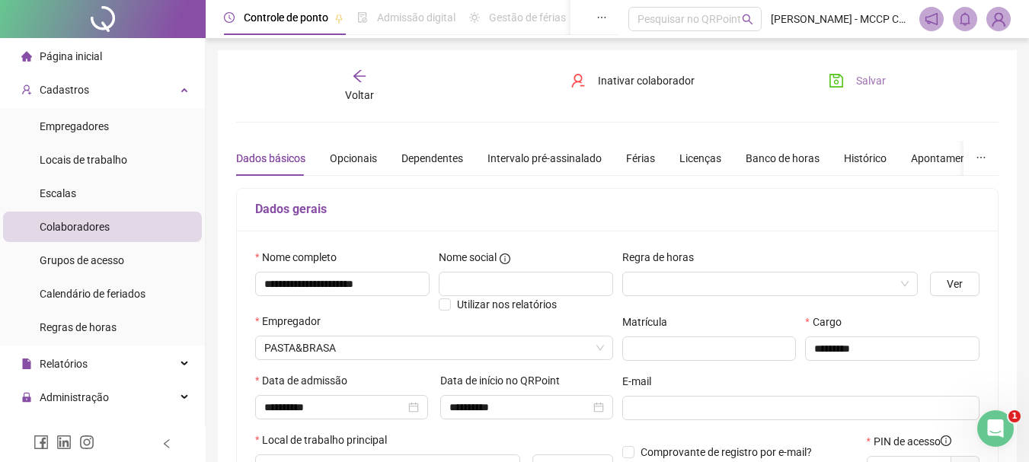
click at [870, 70] on button "Salvar" at bounding box center [857, 81] width 80 height 24
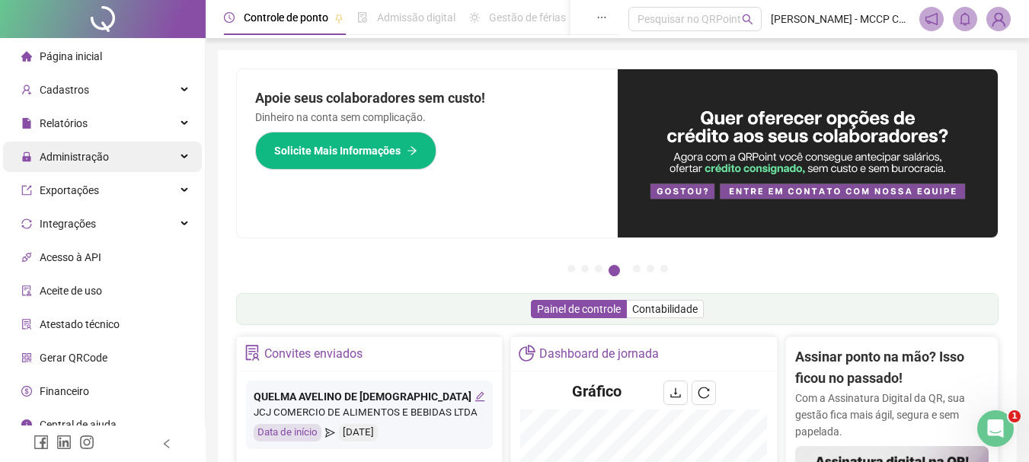
click at [173, 152] on div "Administração" at bounding box center [102, 157] width 199 height 30
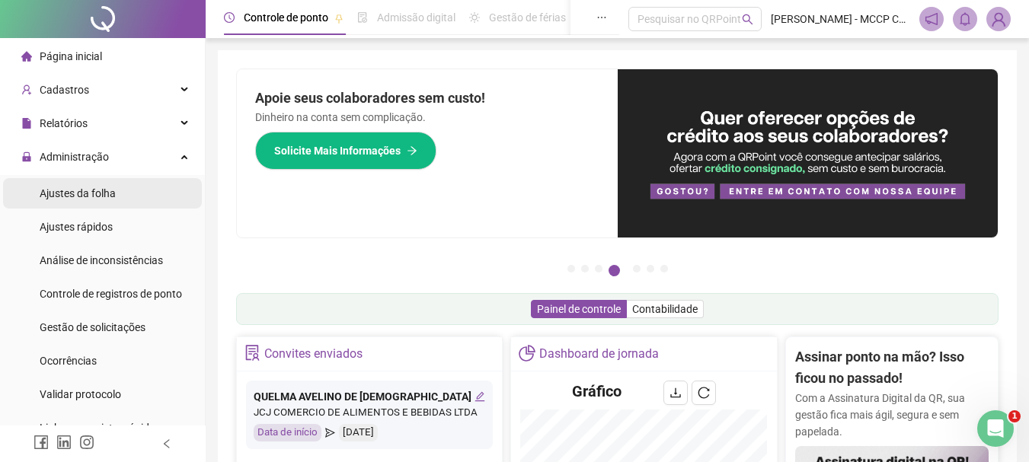
click at [120, 196] on li "Ajustes da folha" at bounding box center [102, 193] width 199 height 30
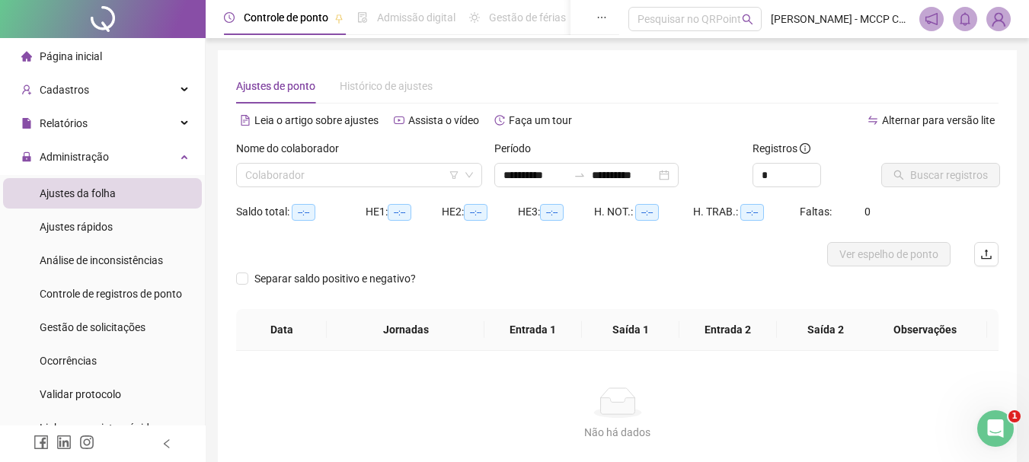
type input "**********"
click at [149, 326] on li "Gestão de solicitações" at bounding box center [102, 327] width 199 height 30
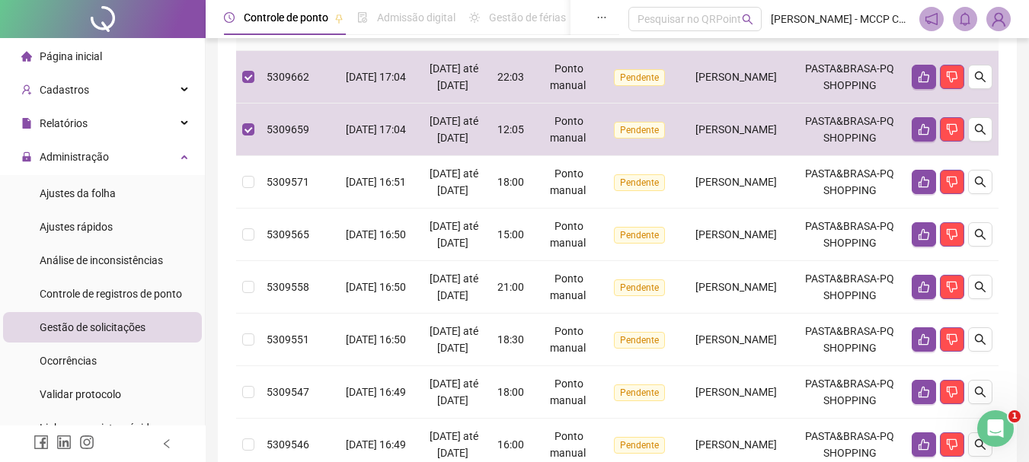
scroll to position [213, 0]
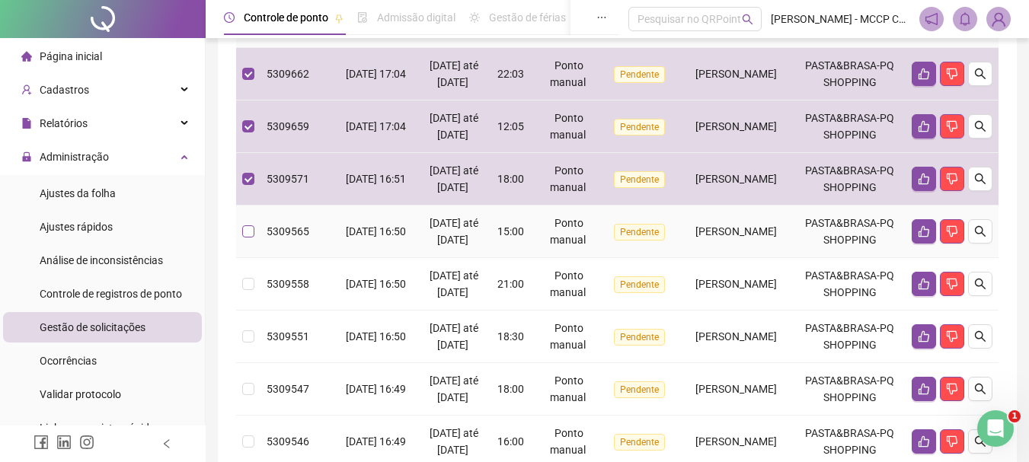
click at [246, 240] on label at bounding box center [248, 231] width 12 height 17
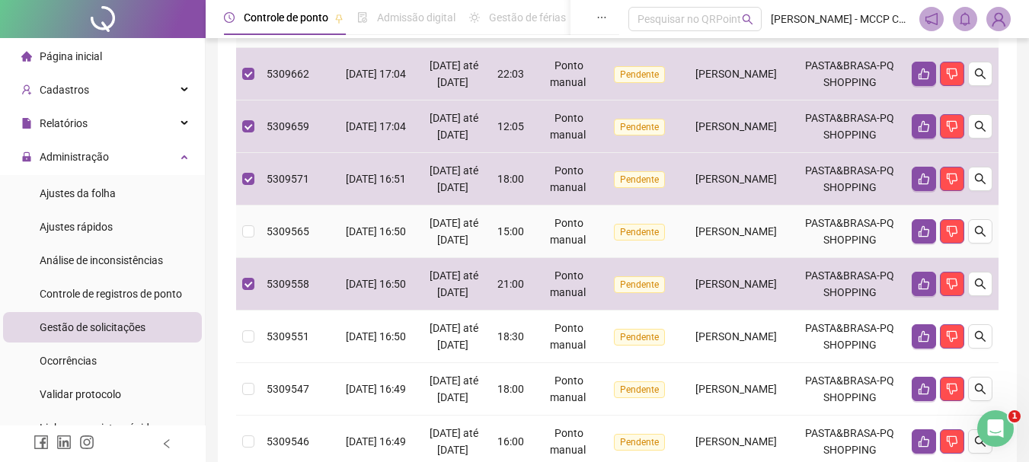
click at [245, 258] on td at bounding box center [248, 232] width 24 height 53
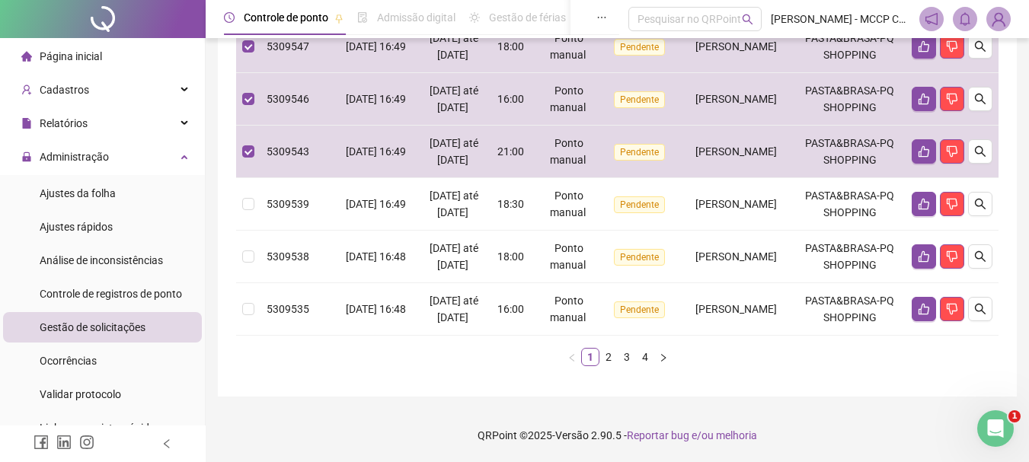
scroll to position [757, 0]
click at [248, 178] on td at bounding box center [248, 204] width 24 height 53
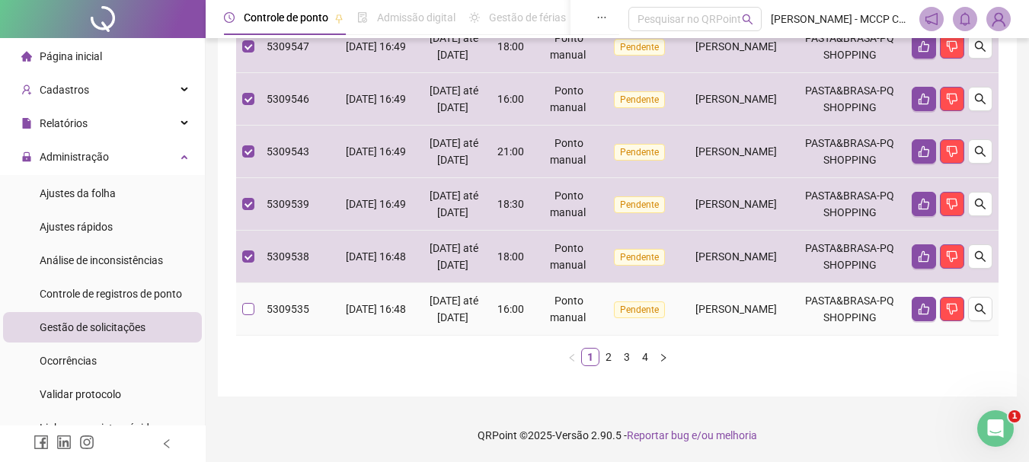
click at [253, 307] on label at bounding box center [248, 309] width 12 height 17
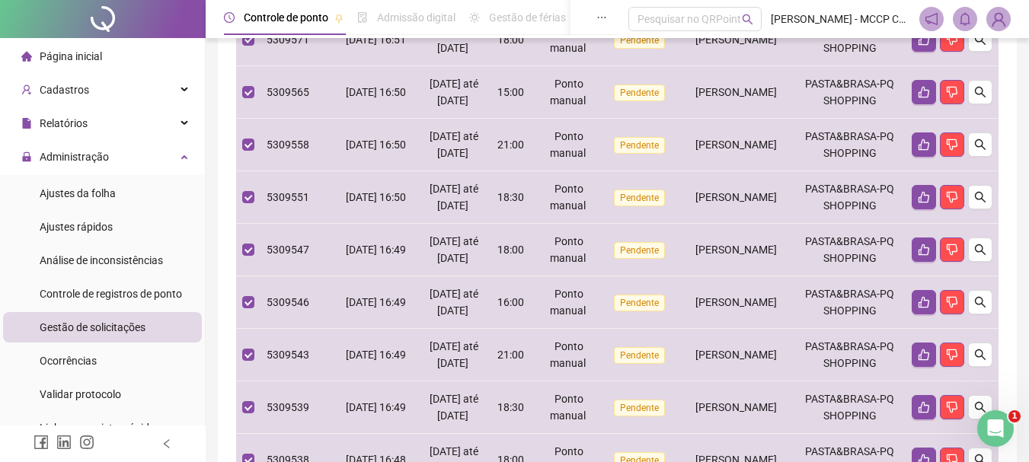
scroll to position [0, 0]
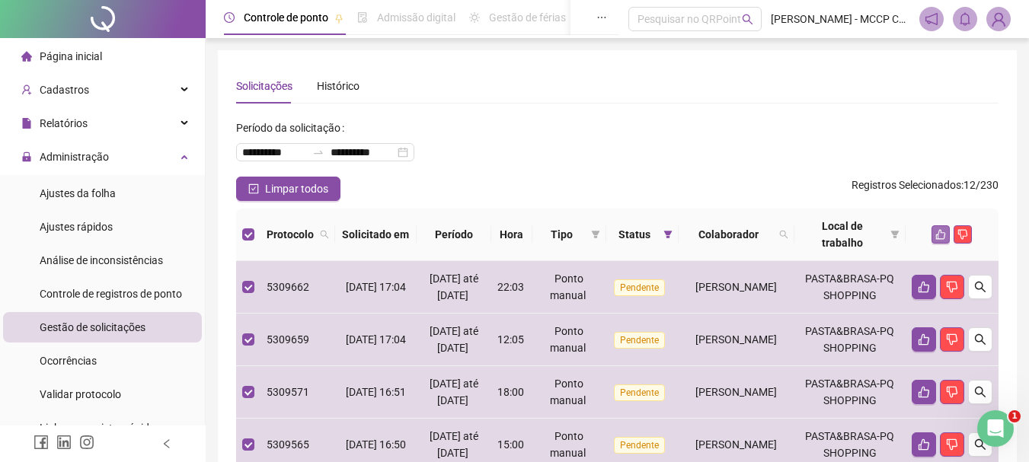
click at [943, 235] on icon "like" at bounding box center [940, 234] width 11 height 11
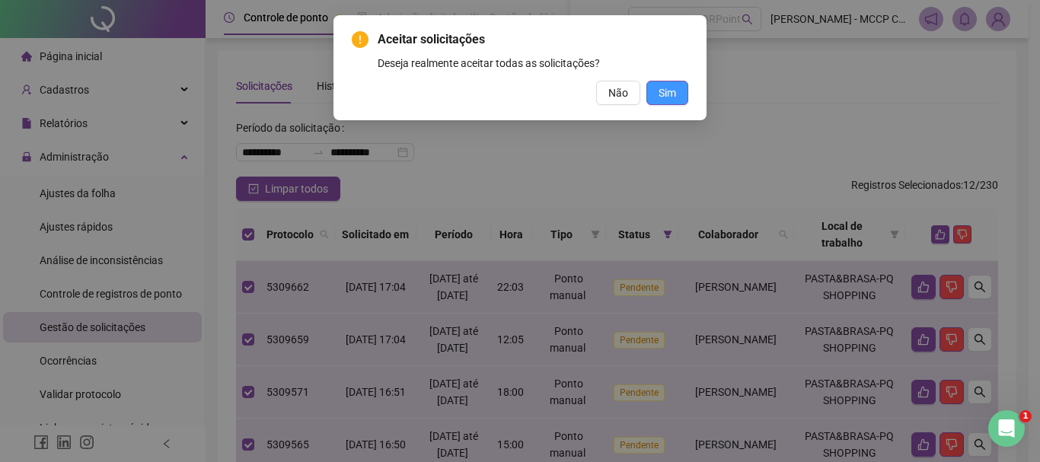
click at [678, 99] on button "Sim" at bounding box center [667, 93] width 42 height 24
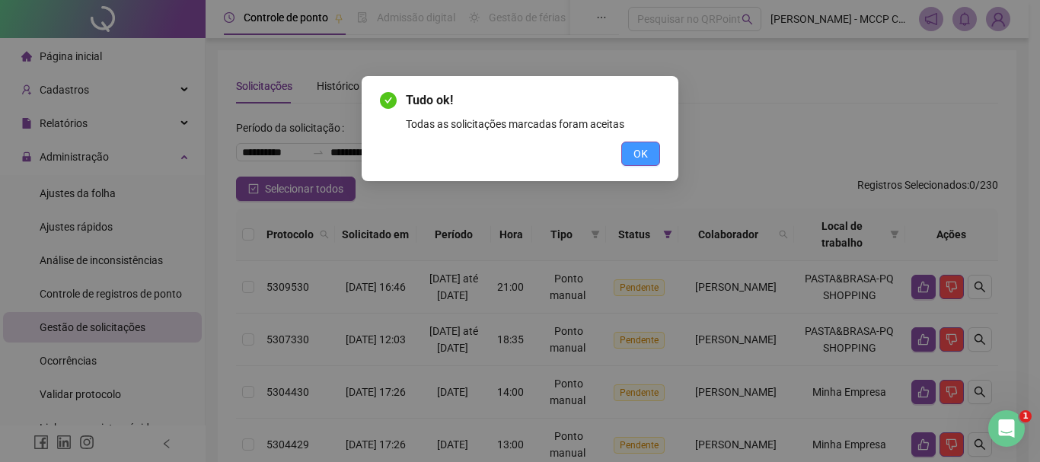
click at [637, 156] on span "OK" at bounding box center [641, 153] width 14 height 17
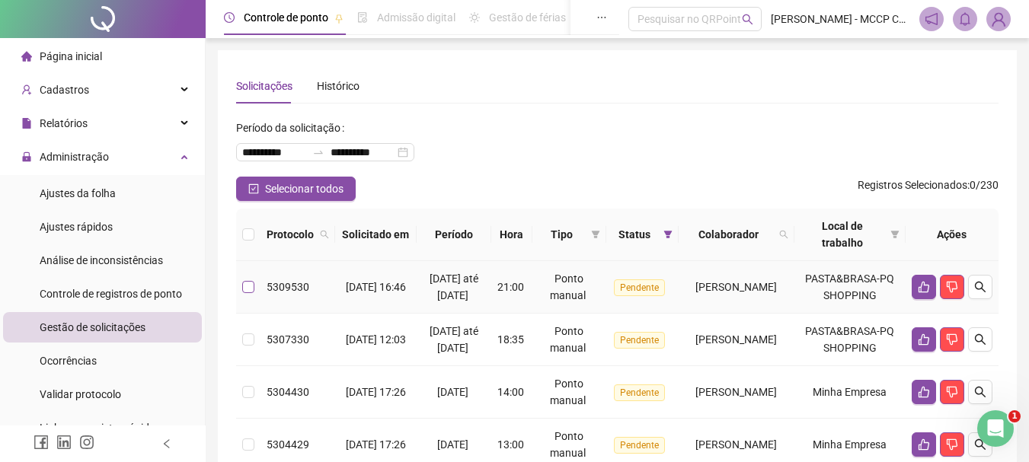
click at [248, 295] on label at bounding box center [248, 287] width 12 height 17
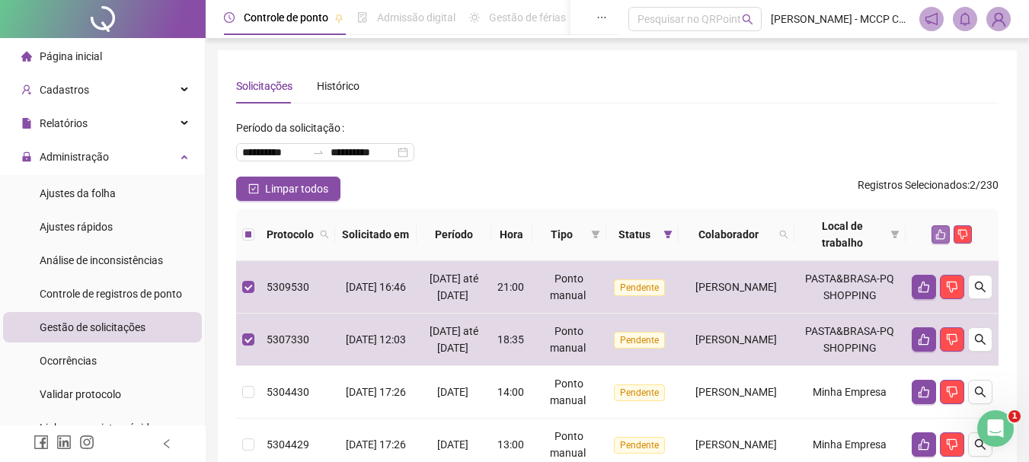
click at [942, 241] on button "button" at bounding box center [940, 234] width 18 height 18
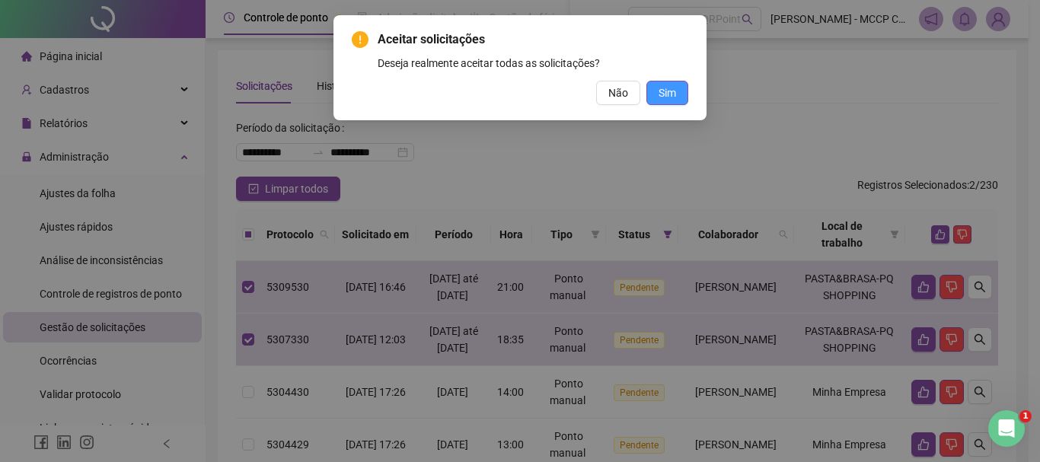
click at [674, 85] on span "Sim" at bounding box center [668, 93] width 18 height 17
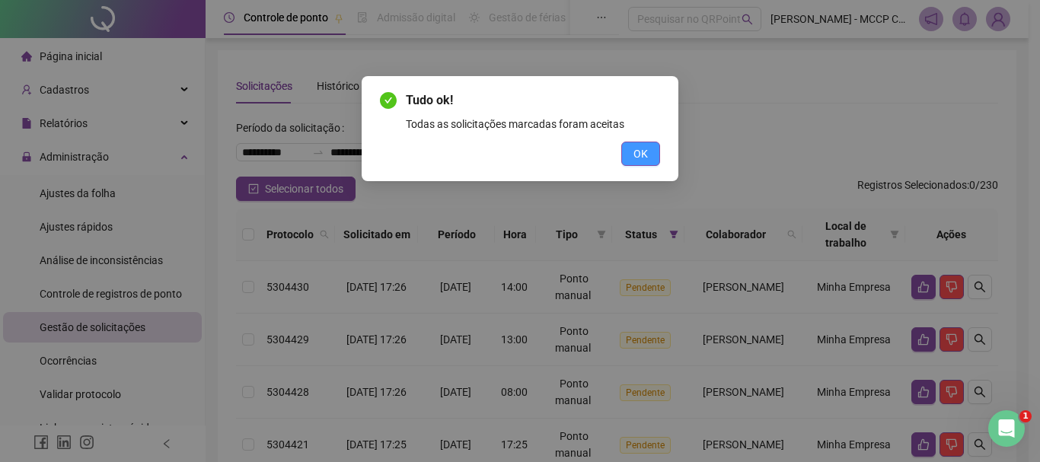
click at [645, 156] on span "OK" at bounding box center [641, 153] width 14 height 17
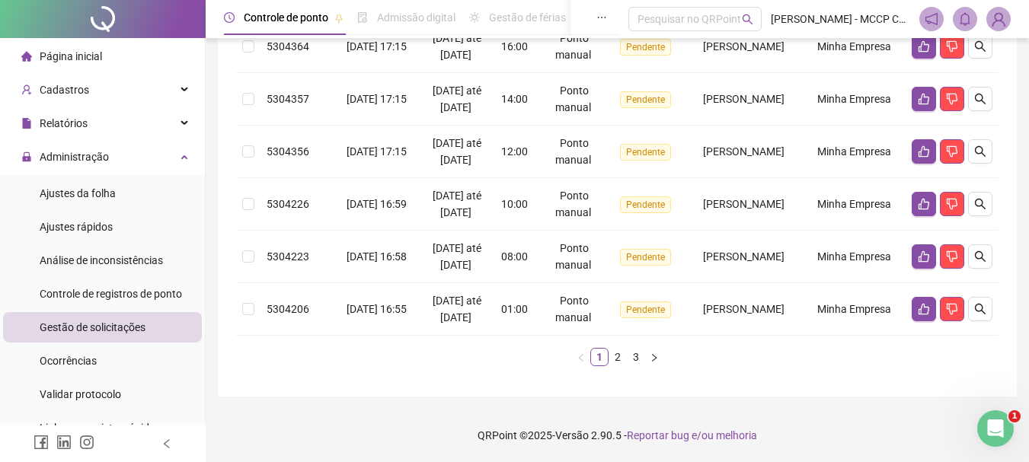
scroll to position [690, 0]
click at [618, 355] on link "2" at bounding box center [617, 357] width 17 height 17
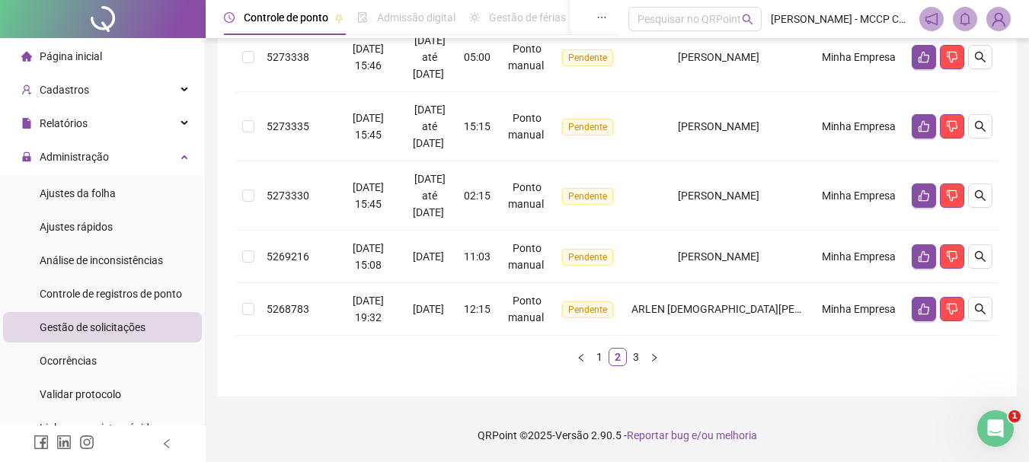
scroll to position [219, 0]
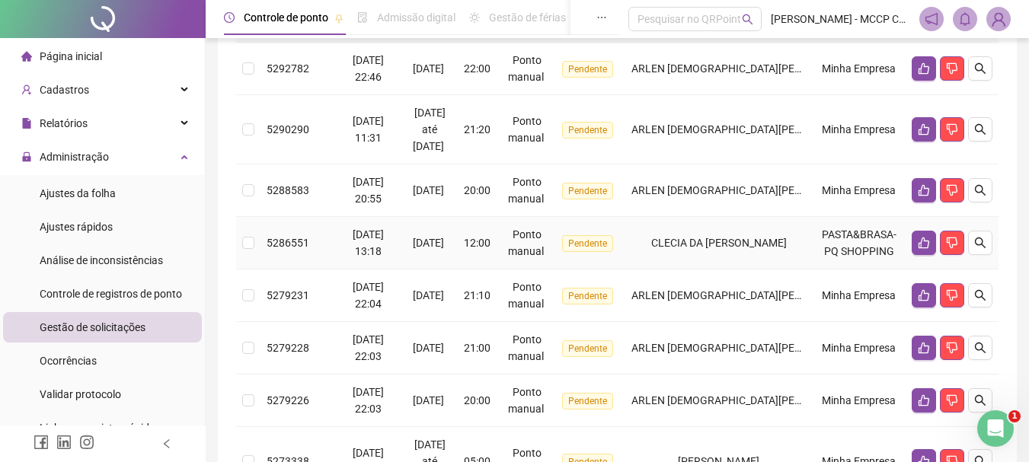
click at [238, 247] on td at bounding box center [248, 243] width 24 height 53
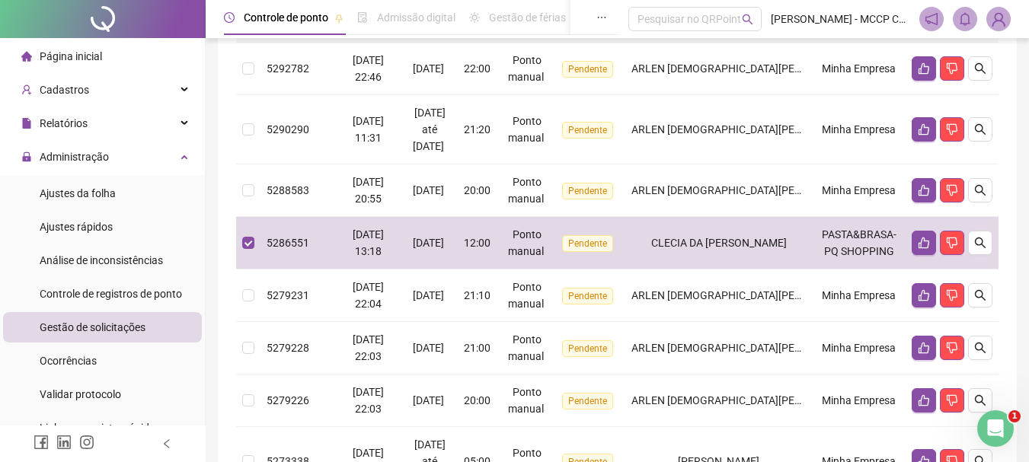
scroll to position [623, 0]
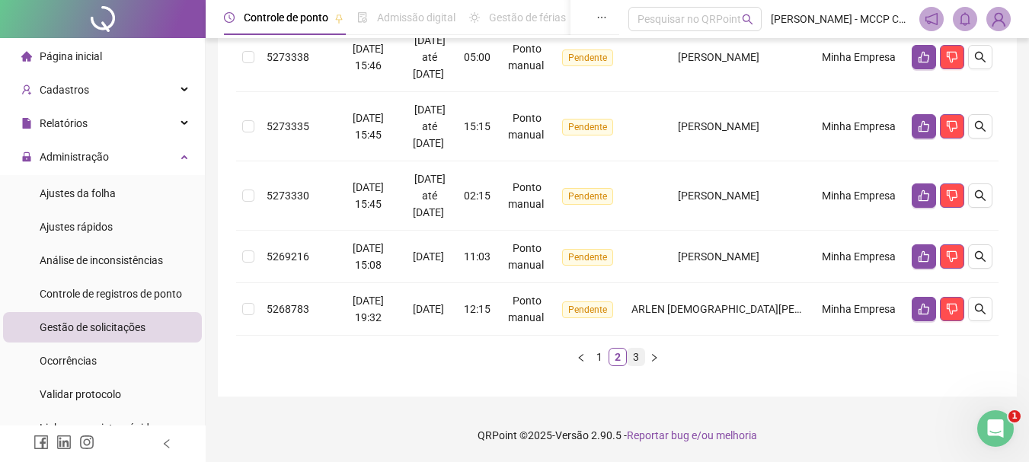
click at [635, 353] on link "3" at bounding box center [635, 357] width 17 height 17
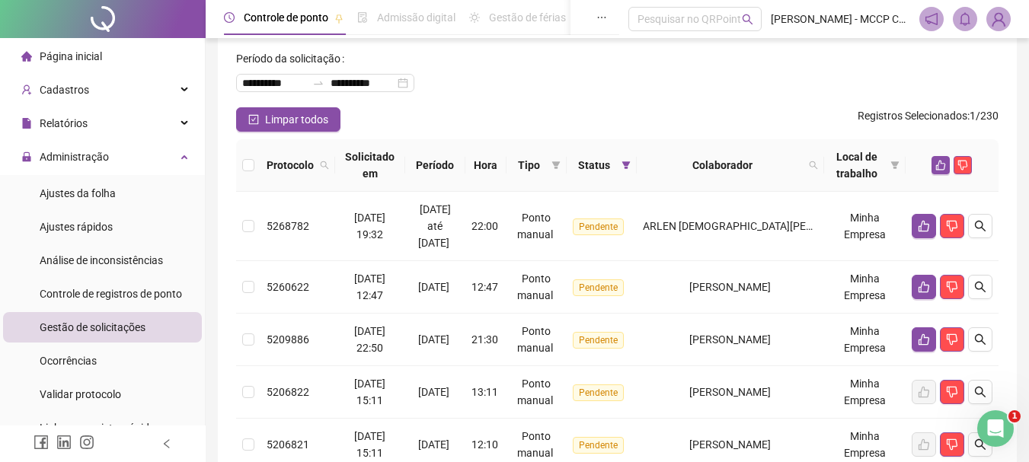
scroll to position [61, 0]
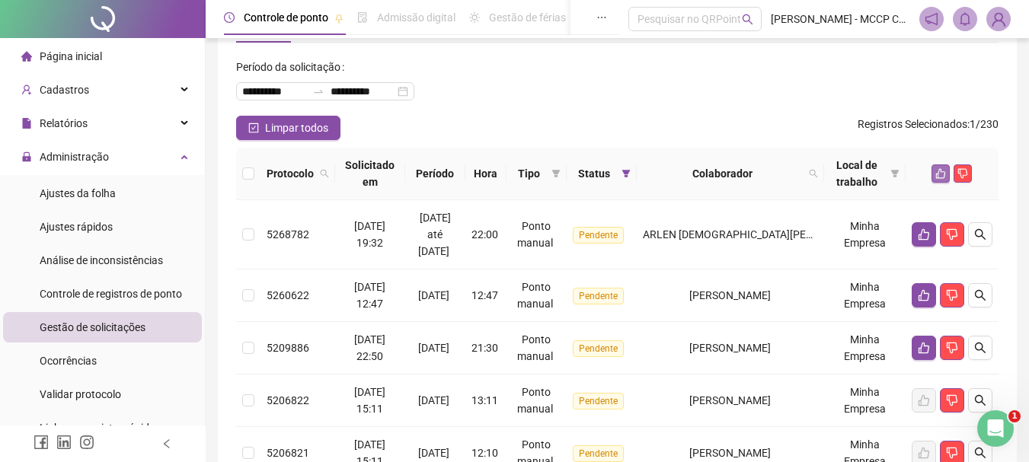
click at [937, 173] on icon "like" at bounding box center [940, 173] width 11 height 11
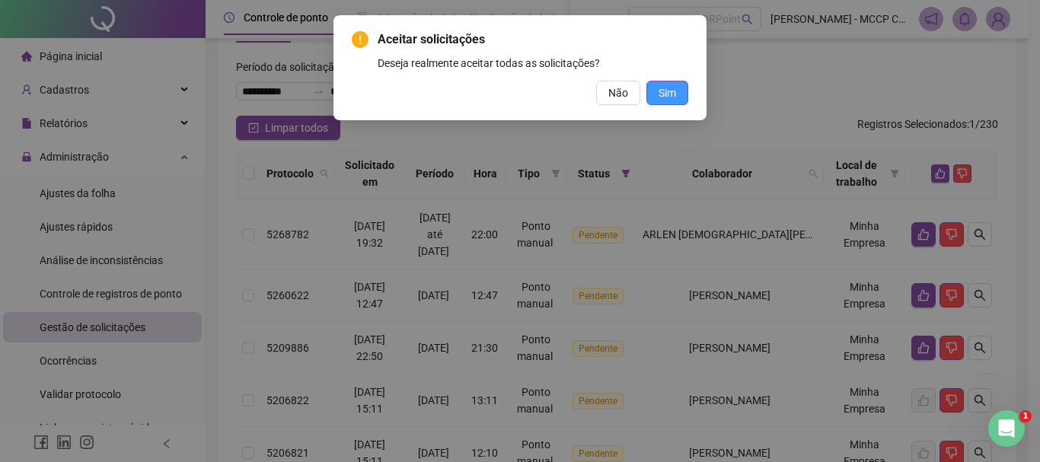
click at [664, 97] on span "Sim" at bounding box center [668, 93] width 18 height 17
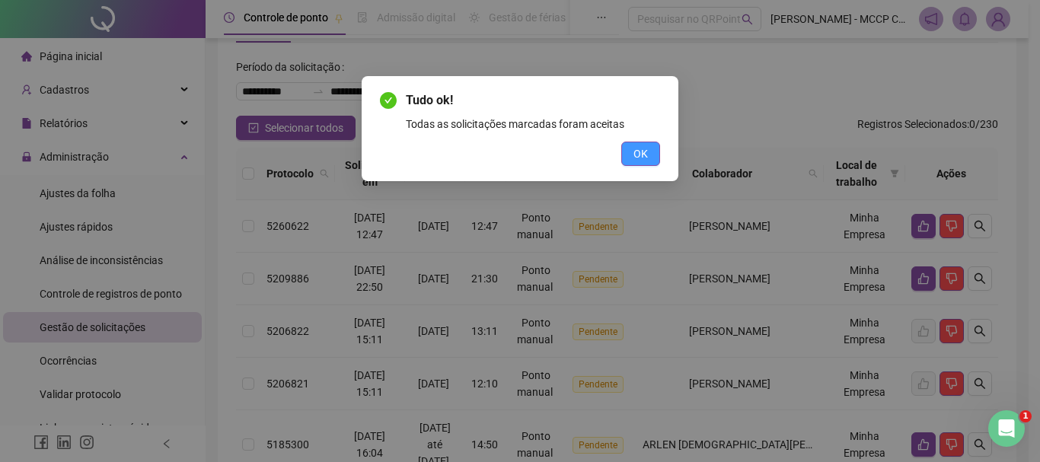
click at [640, 154] on span "OK" at bounding box center [641, 153] width 14 height 17
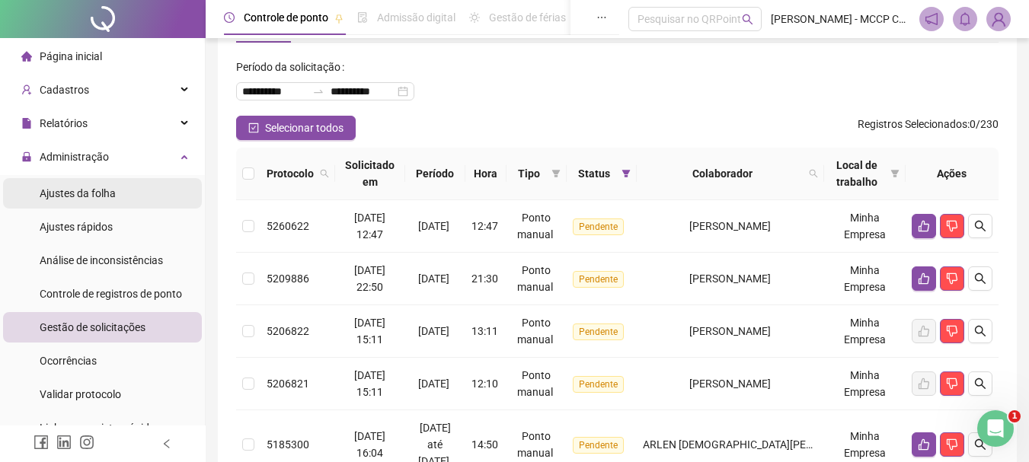
click at [150, 193] on li "Ajustes da folha" at bounding box center [102, 193] width 199 height 30
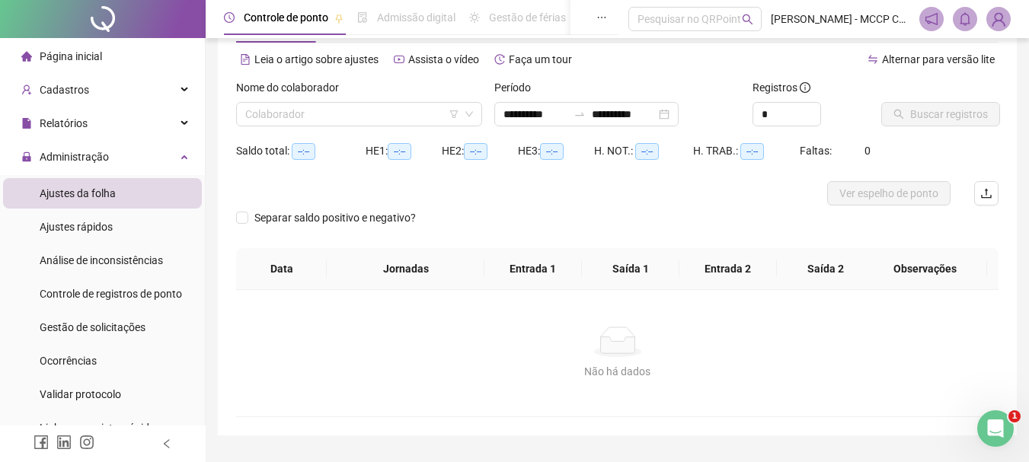
type input "**********"
click at [383, 107] on input "search" at bounding box center [352, 114] width 214 height 23
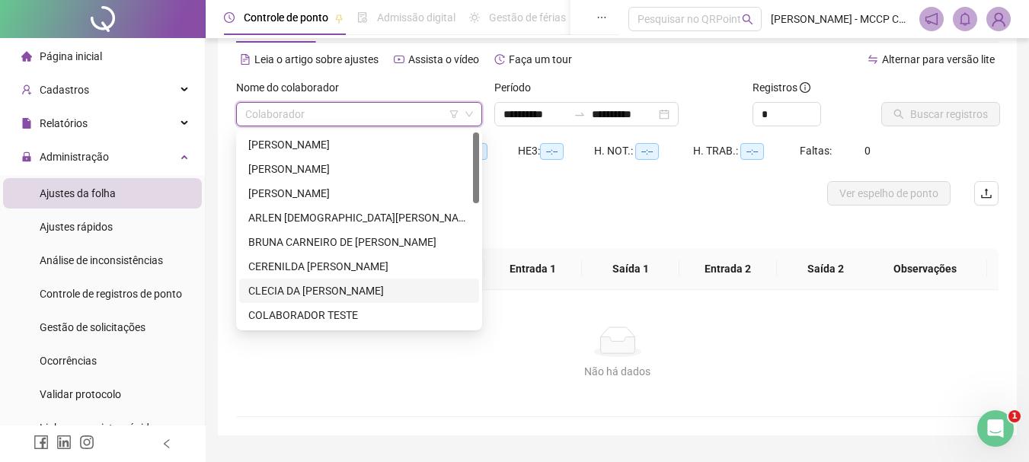
click at [385, 289] on div "CLECIA DA [PERSON_NAME]" at bounding box center [359, 290] width 222 height 17
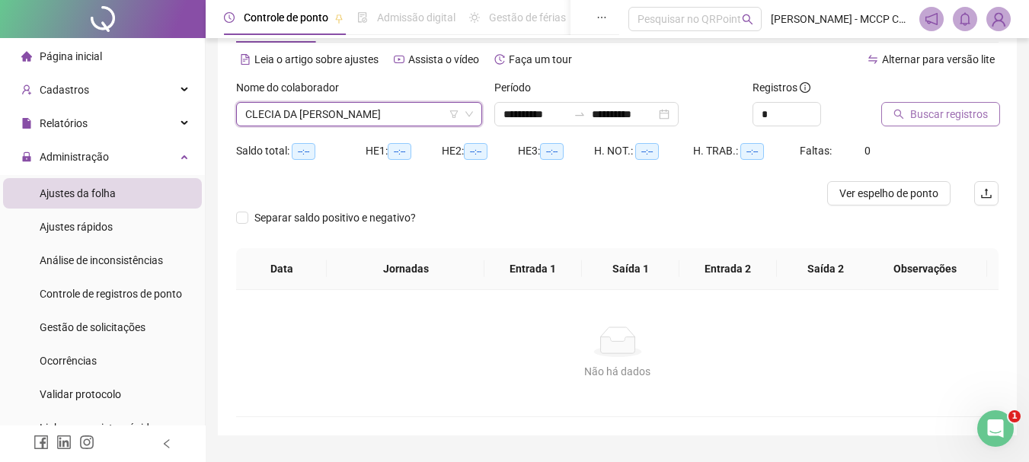
click at [900, 118] on icon "search" at bounding box center [898, 114] width 11 height 11
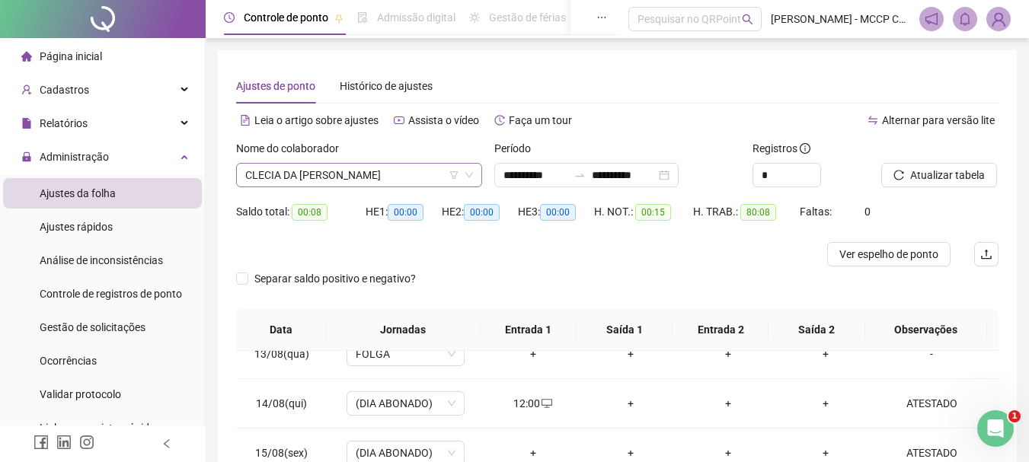
click at [417, 166] on span "CLECIA DA [PERSON_NAME]" at bounding box center [359, 175] width 228 height 23
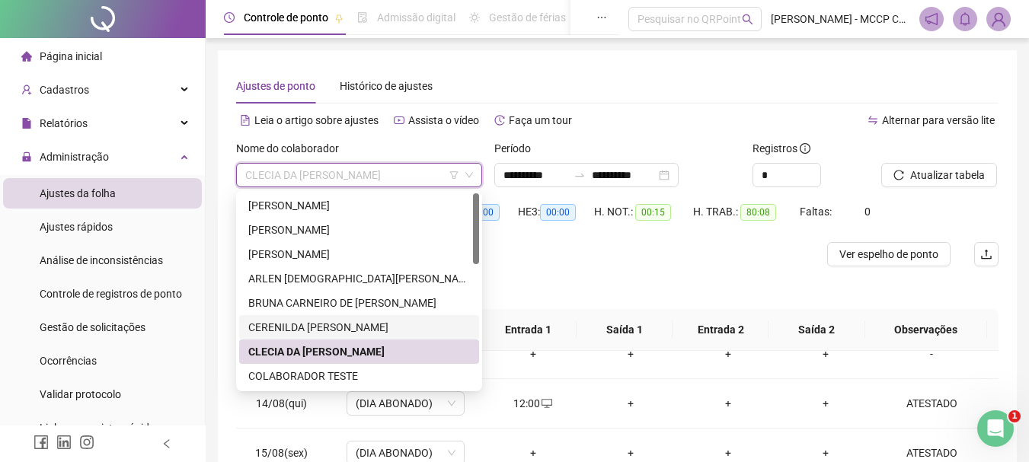
click at [426, 324] on div "CERENILDA [PERSON_NAME]" at bounding box center [359, 327] width 222 height 17
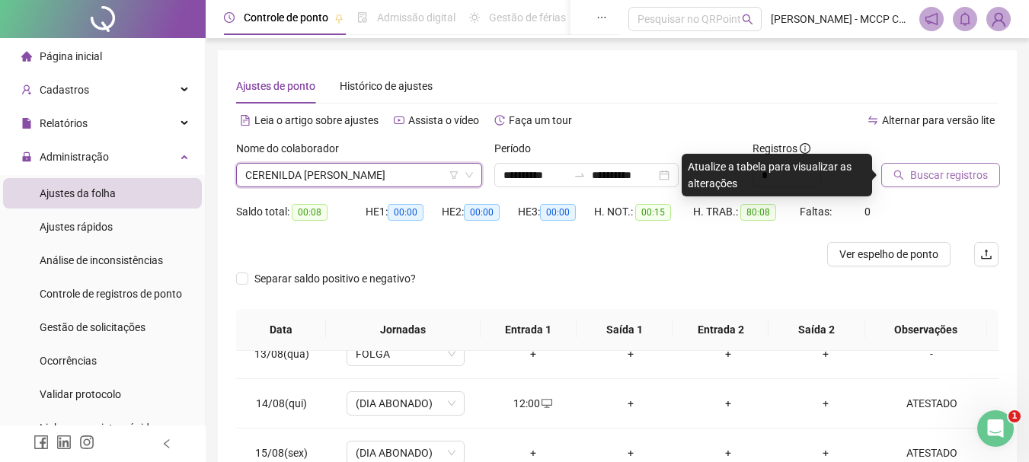
click at [934, 179] on span "Buscar registros" at bounding box center [949, 175] width 78 height 17
